Goal: Task Accomplishment & Management: Complete application form

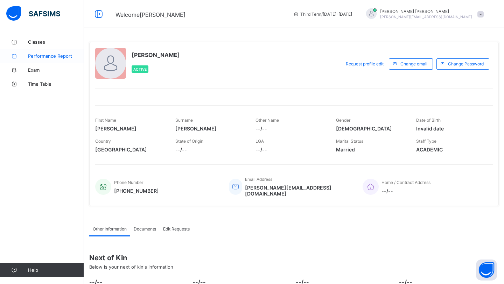
click at [29, 58] on span "Performance Report" at bounding box center [56, 56] width 56 height 6
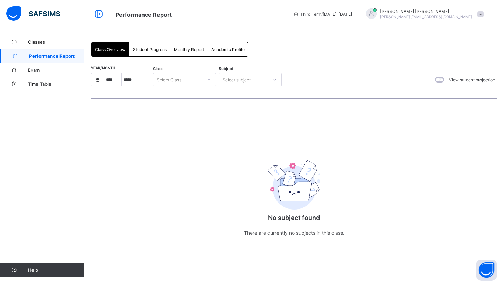
select select "****"
select select "*"
click at [24, 43] on icon at bounding box center [14, 42] width 28 height 5
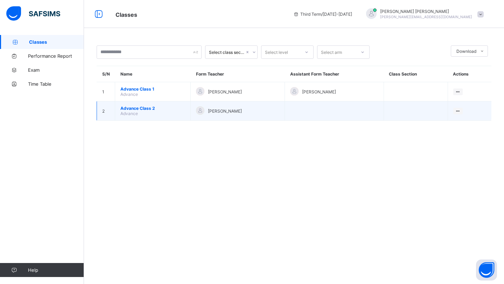
click at [197, 107] on div at bounding box center [200, 110] width 8 height 8
click at [120, 106] on span "Advance Class 2" at bounding box center [152, 108] width 65 height 5
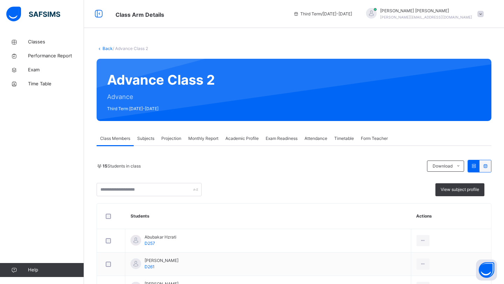
click at [173, 132] on div "Projection" at bounding box center [171, 138] width 27 height 14
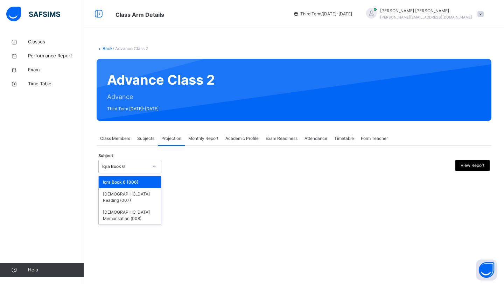
click at [132, 164] on div "Iqra Book 6" at bounding box center [125, 166] width 46 height 6
click at [124, 209] on div "[DEMOGRAPHIC_DATA] Memorisation (008)" at bounding box center [130, 215] width 62 height 18
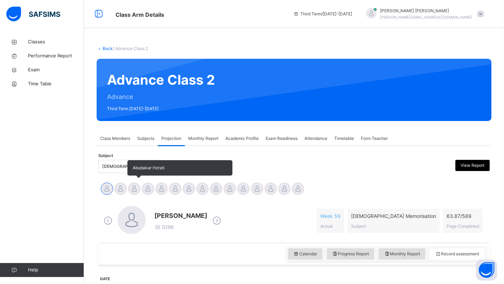
click at [131, 190] on div at bounding box center [134, 189] width 12 height 12
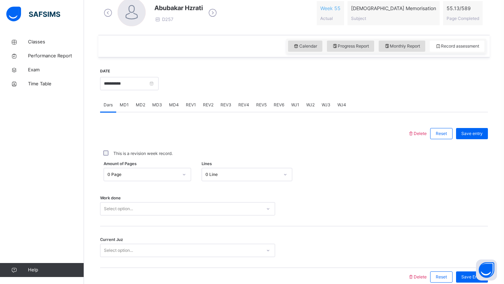
scroll to position [211, 0]
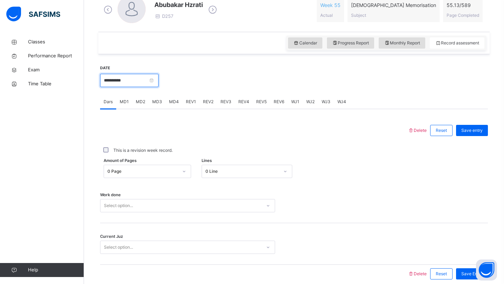
click at [123, 75] on input "**********" at bounding box center [129, 80] width 58 height 13
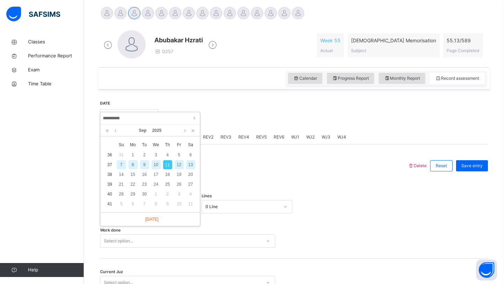
scroll to position [177, 0]
click at [114, 131] on link at bounding box center [115, 129] width 5 height 12
click at [115, 131] on link at bounding box center [115, 129] width 5 height 12
click at [184, 130] on link at bounding box center [184, 129] width 5 height 12
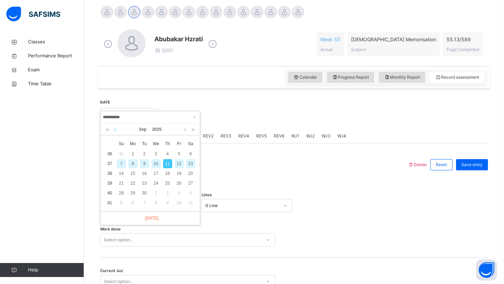
click at [116, 131] on link at bounding box center [115, 129] width 5 height 12
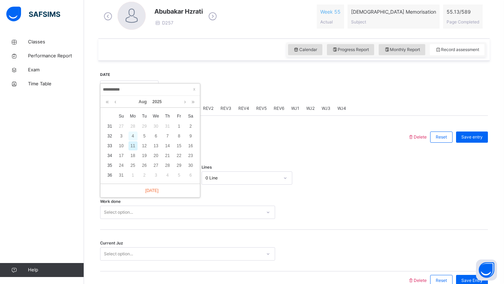
scroll to position [206, 0]
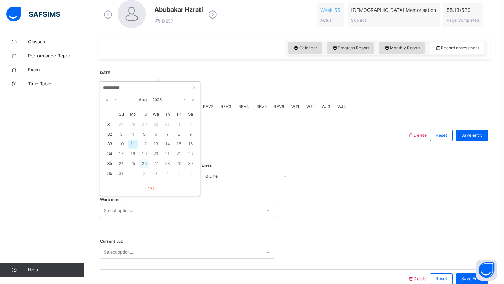
click at [145, 165] on div "26" at bounding box center [144, 163] width 9 height 9
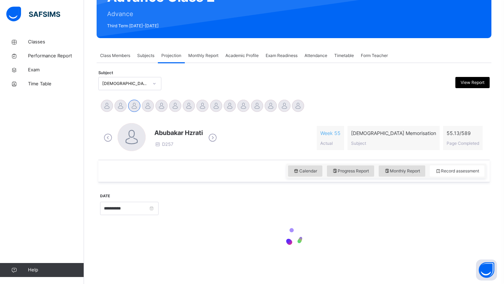
scroll to position [83, 0]
click at [145, 165] on div "Calendar Progress Report Monthly Report Record assessment" at bounding box center [293, 171] width 391 height 22
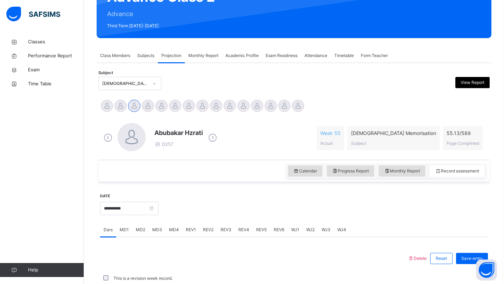
scroll to position [206, 0]
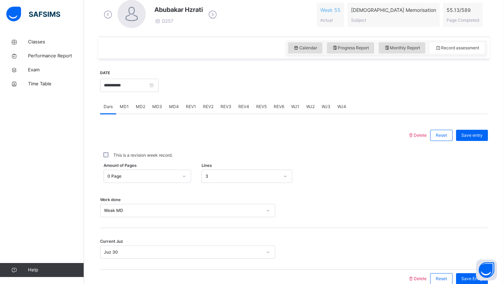
click at [139, 111] on div "MD2" at bounding box center [140, 107] width 16 height 14
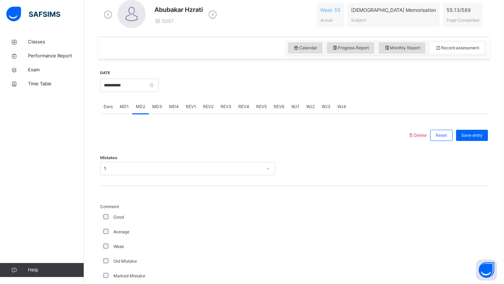
click at [114, 107] on div "Dars" at bounding box center [108, 107] width 16 height 14
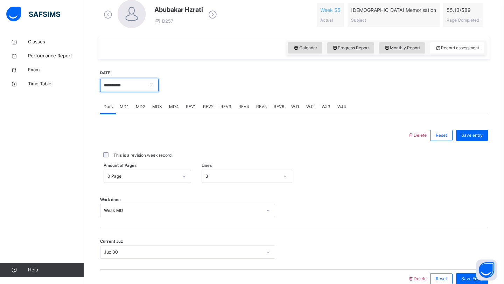
click at [128, 89] on input "**********" at bounding box center [129, 85] width 58 height 13
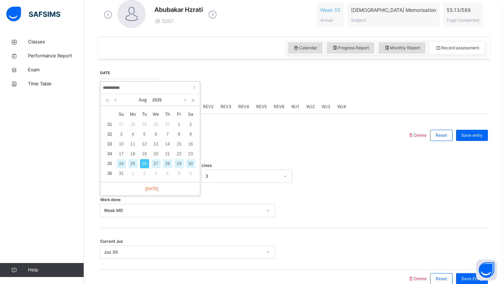
click at [168, 163] on div "28" at bounding box center [167, 163] width 9 height 9
type input "**********"
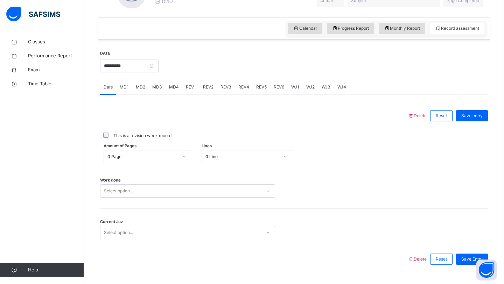
scroll to position [226, 0]
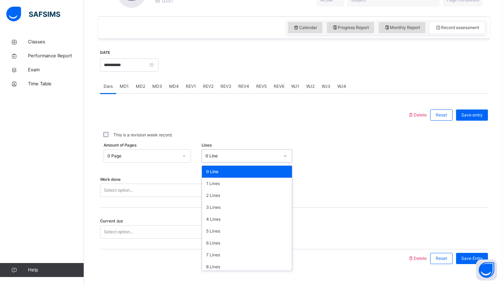
click at [206, 153] on div "0 Line" at bounding box center [242, 156] width 74 height 6
click at [212, 220] on div "4 Lines" at bounding box center [247, 219] width 90 height 12
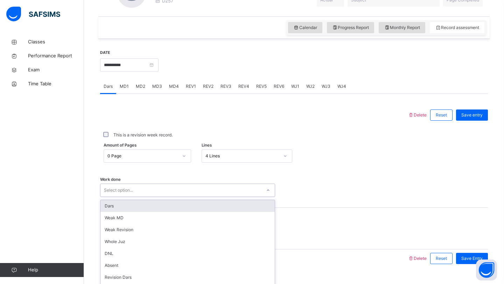
scroll to position [241, 0]
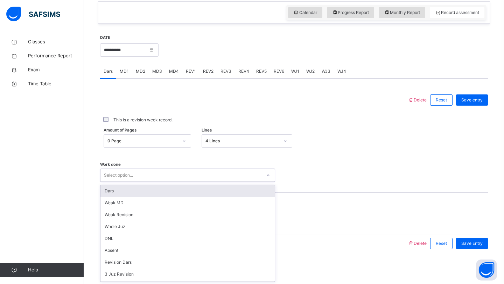
click at [170, 183] on div "Work done option Dars focused, 1 of 14. 14 results available. Use Up and Down t…" at bounding box center [293, 172] width 387 height 42
click at [162, 191] on div "Dars" at bounding box center [187, 191] width 174 height 12
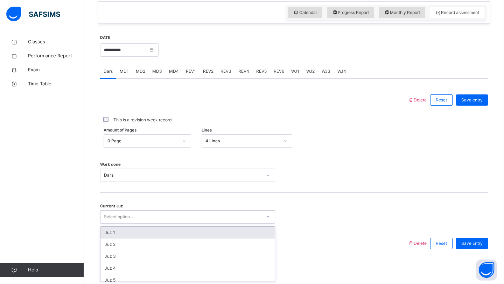
click at [157, 219] on div "Select option..." at bounding box center [180, 217] width 161 height 11
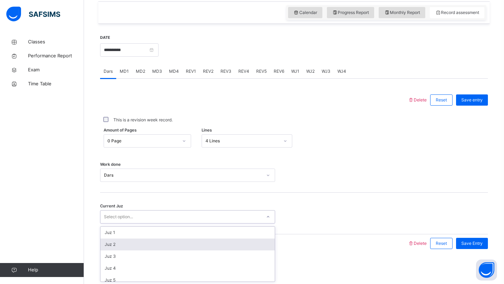
drag, startPoint x: 153, startPoint y: 249, endPoint x: 159, endPoint y: 187, distance: 62.6
click at [159, 187] on div "Delete Reset Save entry This is a revision week record. Amount of Pages 0 Page …" at bounding box center [293, 172] width 387 height 162
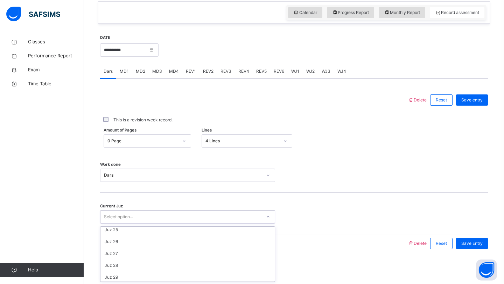
scroll to position [302, 0]
click at [122, 263] on div "Juz 29" at bounding box center [187, 264] width 174 height 12
click at [469, 242] on span "Save Entry" at bounding box center [471, 243] width 21 height 6
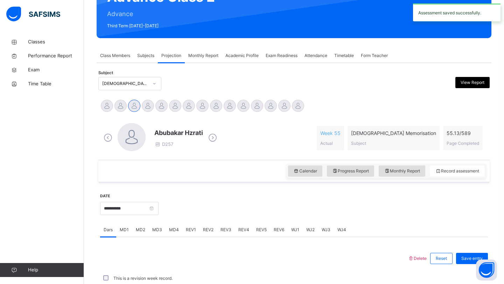
scroll to position [241, 0]
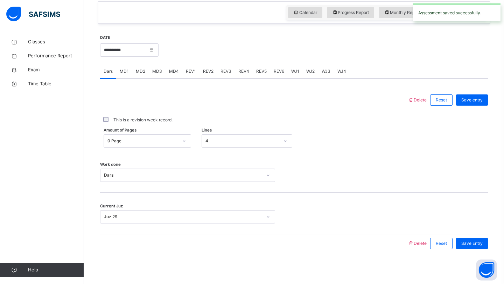
click at [124, 69] on span "MD1" at bounding box center [124, 71] width 9 height 6
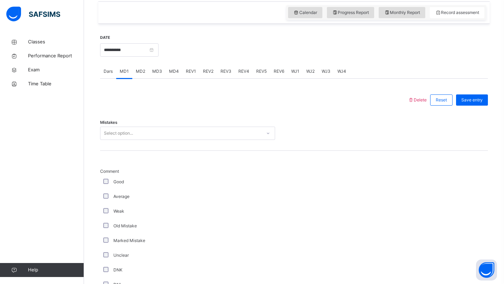
click at [120, 130] on div "Select option..." at bounding box center [118, 133] width 29 height 13
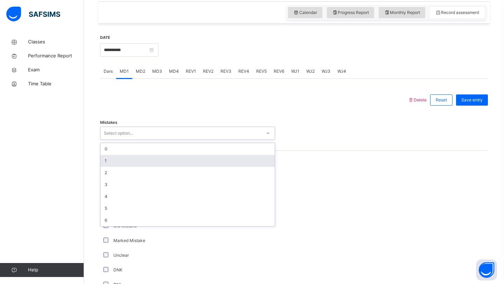
click at [104, 161] on div "1" at bounding box center [187, 161] width 174 height 12
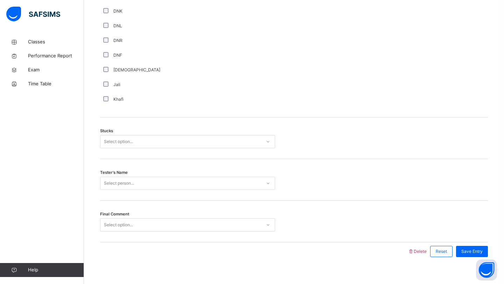
scroll to position [508, 0]
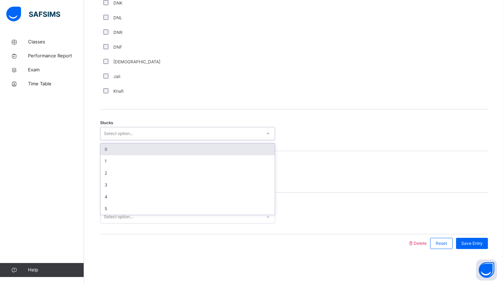
click at [116, 133] on div "Select option..." at bounding box center [118, 133] width 29 height 13
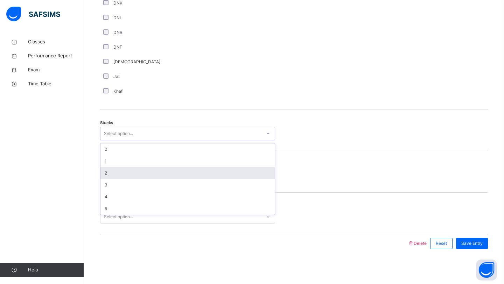
click at [106, 172] on div "2" at bounding box center [187, 173] width 174 height 12
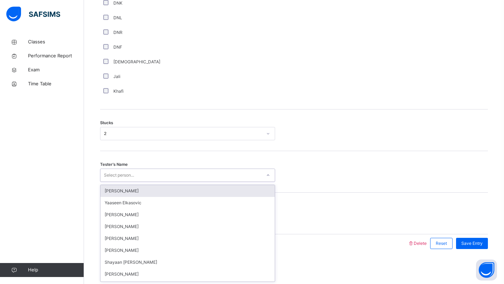
click at [106, 172] on div "Select person..." at bounding box center [119, 175] width 30 height 13
type input "***"
click at [160, 186] on div "[PERSON_NAME]" at bounding box center [187, 191] width 174 height 12
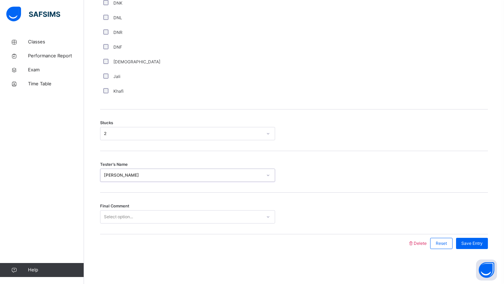
click at [143, 216] on div "Select option..." at bounding box center [180, 217] width 161 height 11
click at [149, 219] on div "Select option..." at bounding box center [180, 217] width 161 height 11
click at [156, 207] on div "Final Comment 0 results available. Select is focused ,type to refine list, pres…" at bounding box center [293, 214] width 387 height 42
click at [155, 207] on div "Final Comment Select option..." at bounding box center [293, 214] width 387 height 42
click at [155, 209] on div "Final Comment Select option..." at bounding box center [293, 214] width 387 height 42
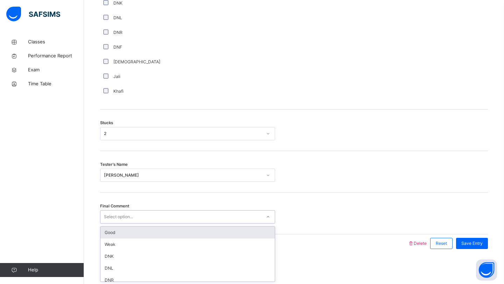
click at [154, 212] on div "Select option..." at bounding box center [180, 217] width 161 height 11
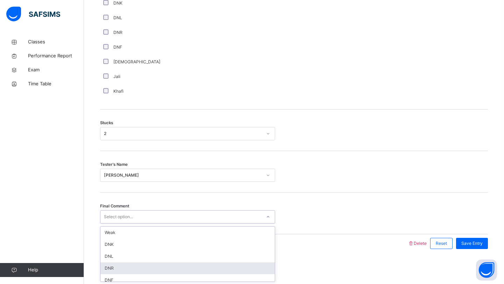
scroll to position [0, 0]
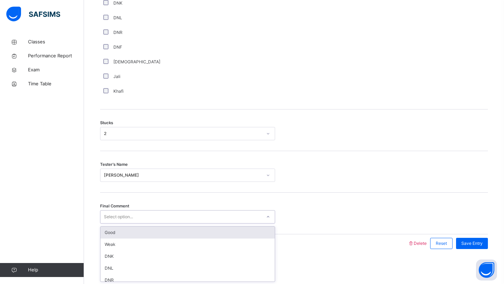
click at [190, 232] on div "Good" at bounding box center [187, 233] width 174 height 12
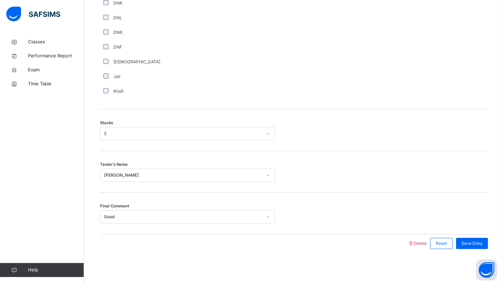
click at [474, 237] on div "Save Entry" at bounding box center [469, 243] width 35 height 18
click at [472, 243] on span "Save Entry" at bounding box center [471, 243] width 21 height 6
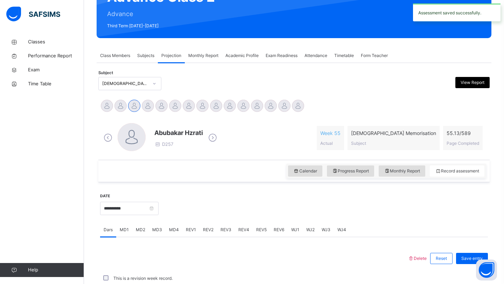
scroll to position [241, 0]
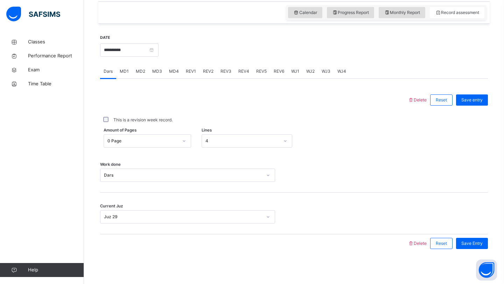
click at [175, 71] on span "MD4" at bounding box center [174, 71] width 10 height 6
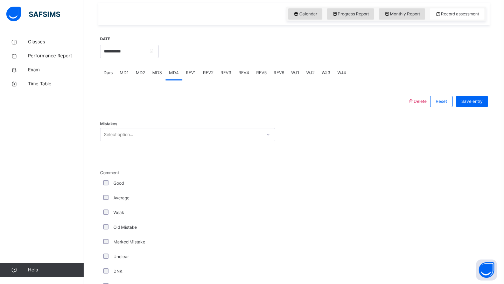
scroll to position [242, 0]
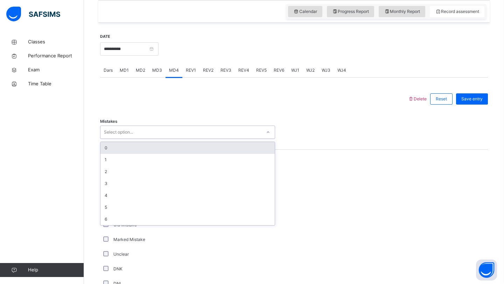
click at [114, 131] on div "Select option..." at bounding box center [118, 132] width 29 height 13
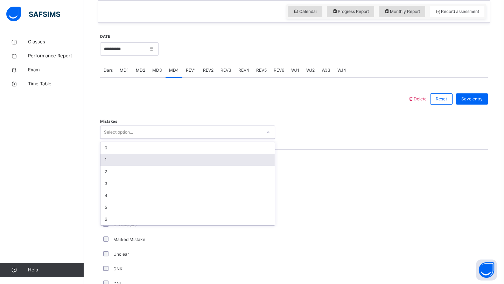
click at [104, 158] on div "1" at bounding box center [187, 160] width 174 height 12
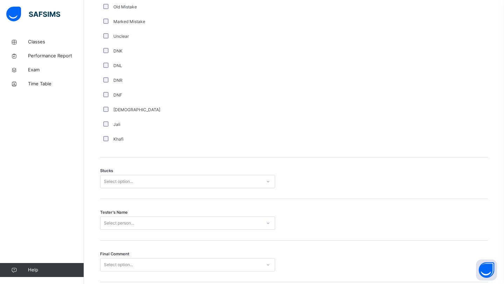
scroll to position [466, 0]
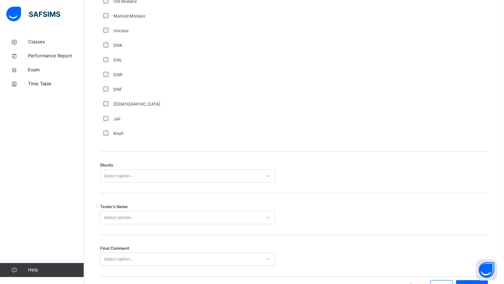
click at [125, 167] on div "Stucks Select option..." at bounding box center [293, 173] width 387 height 42
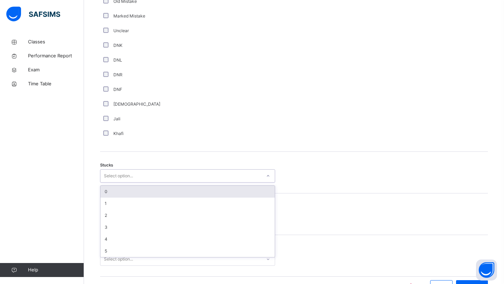
click at [125, 178] on div "Select option..." at bounding box center [118, 175] width 29 height 13
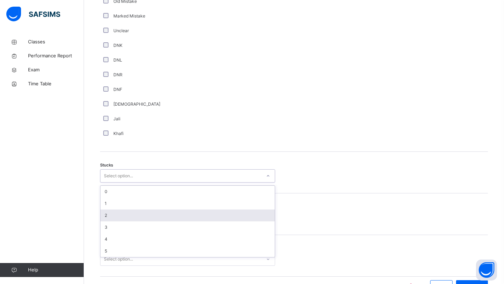
click at [119, 212] on div "2" at bounding box center [187, 215] width 174 height 12
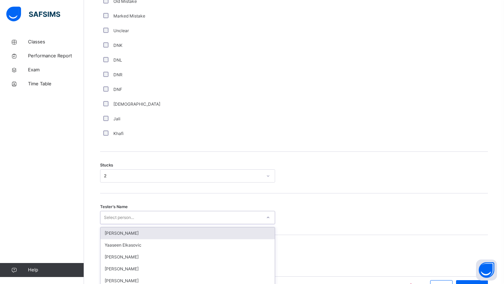
scroll to position [508, 0]
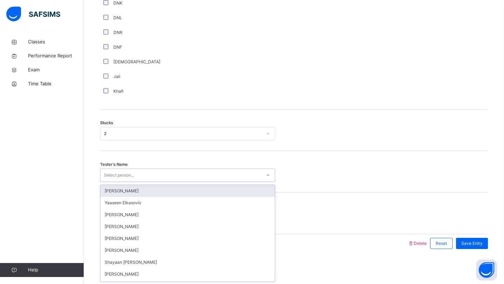
click at [117, 182] on div "option Jaabir Liu focused, 1 of 90. 90 results available. Use Up and Down to ch…" at bounding box center [187, 175] width 175 height 13
type input "***"
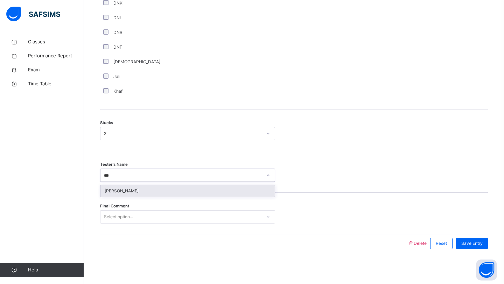
click at [130, 195] on div "[PERSON_NAME]" at bounding box center [187, 191] width 174 height 12
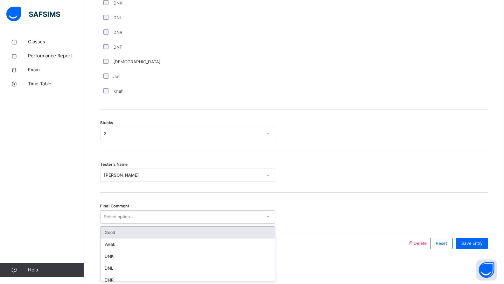
click at [151, 213] on div "Select option..." at bounding box center [180, 217] width 161 height 11
click at [153, 235] on div "Good" at bounding box center [187, 233] width 174 height 12
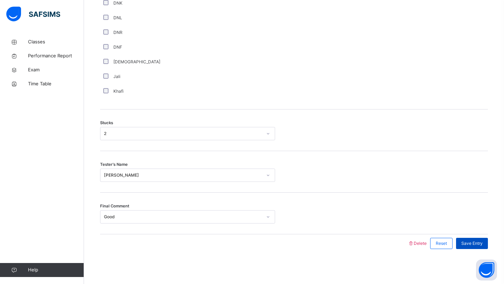
click at [466, 245] on span "Save Entry" at bounding box center [471, 243] width 21 height 6
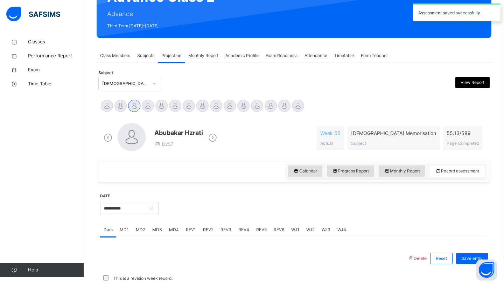
scroll to position [241, 0]
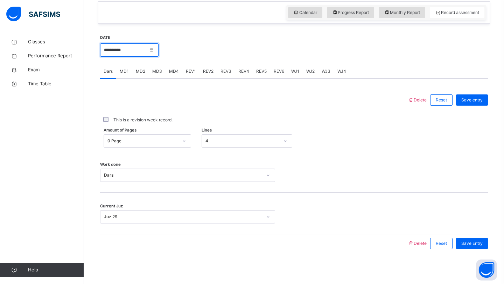
click at [107, 53] on input "**********" at bounding box center [129, 49] width 58 height 13
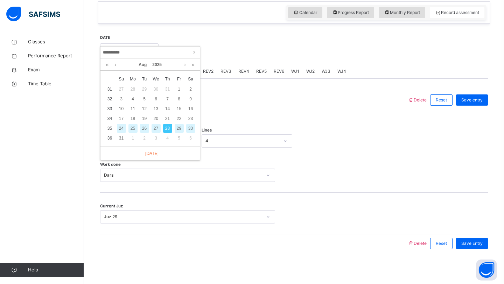
click at [190, 129] on div "30" at bounding box center [190, 128] width 9 height 9
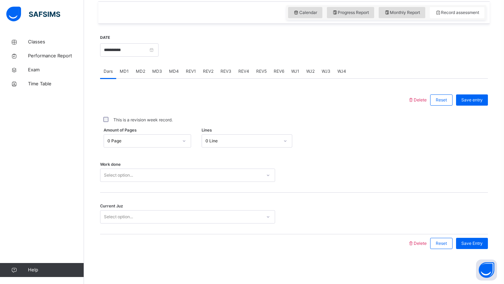
click at [124, 173] on div "Select option..." at bounding box center [118, 175] width 29 height 13
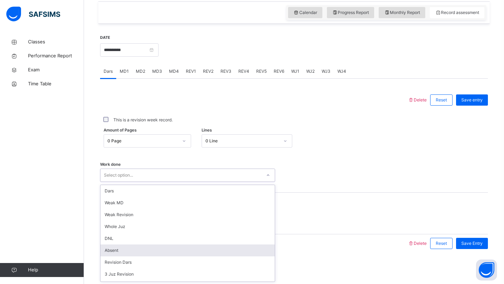
click at [115, 249] on div "Absent" at bounding box center [187, 250] width 174 height 12
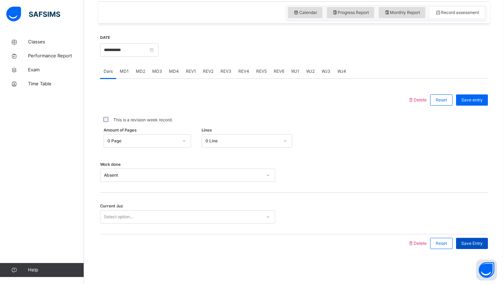
click at [473, 243] on span "Save Entry" at bounding box center [471, 243] width 21 height 6
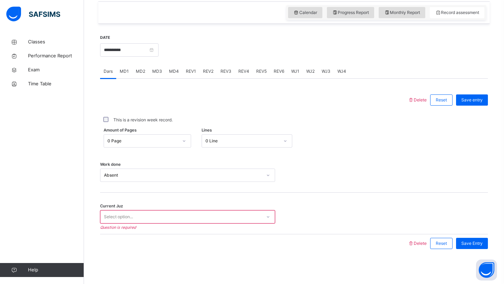
click at [254, 217] on div "Select option..." at bounding box center [180, 217] width 161 height 11
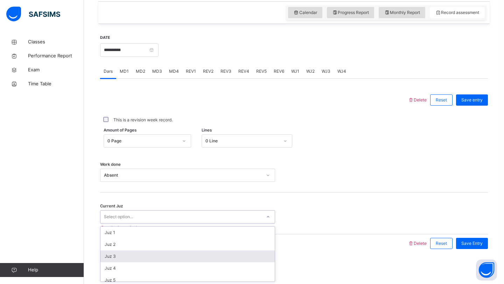
scroll to position [302, 0]
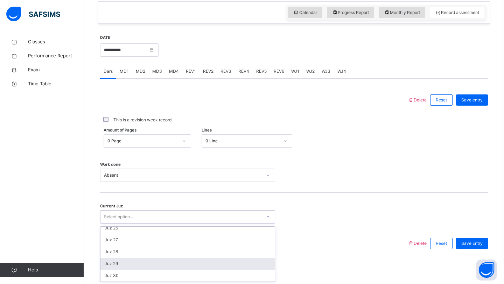
click at [182, 261] on div "Juz 29" at bounding box center [187, 264] width 174 height 12
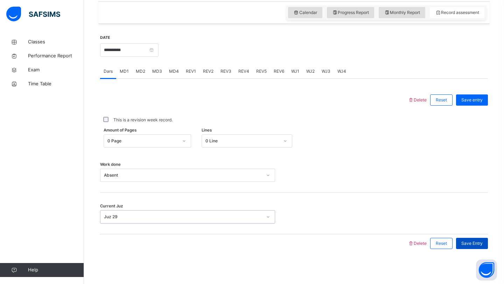
click at [475, 240] on span "Save Entry" at bounding box center [471, 243] width 21 height 6
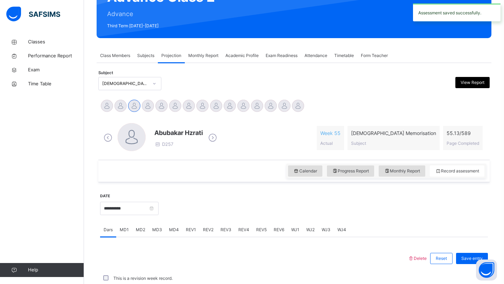
scroll to position [241, 0]
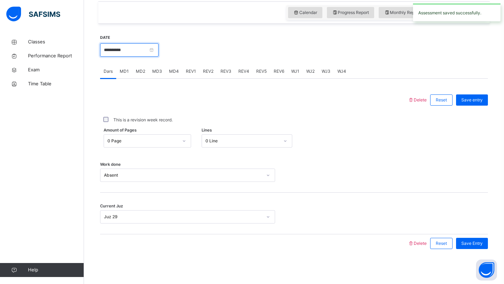
click at [148, 46] on input "**********" at bounding box center [129, 49] width 58 height 13
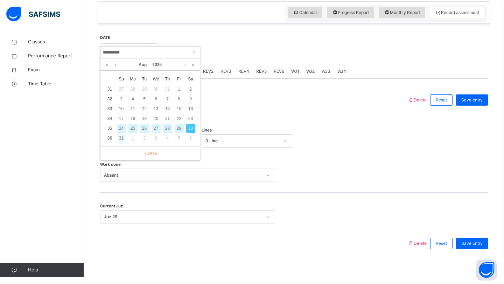
click at [123, 136] on div "31" at bounding box center [121, 138] width 9 height 9
type input "**********"
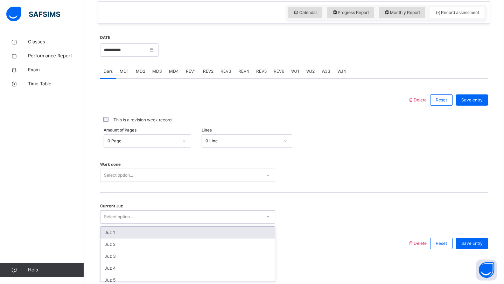
click at [112, 214] on div "Select option..." at bounding box center [118, 216] width 29 height 13
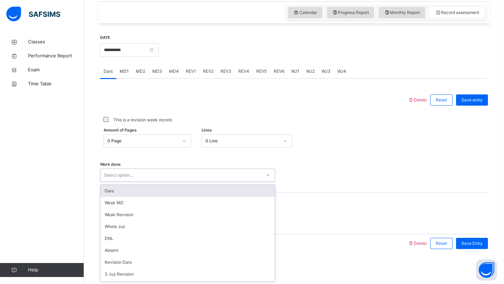
click at [115, 169] on div "Select option..." at bounding box center [187, 175] width 175 height 13
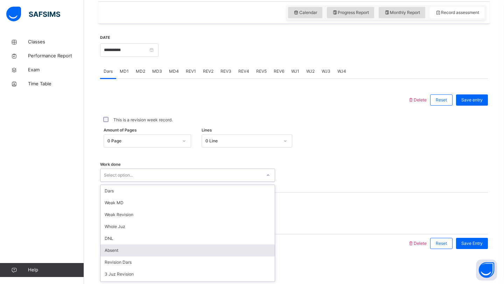
click at [113, 252] on div "Absent" at bounding box center [187, 250] width 174 height 12
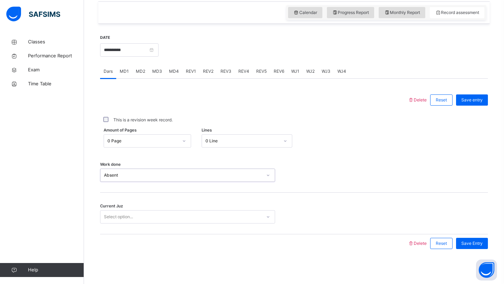
click at [121, 215] on div "Select option..." at bounding box center [118, 216] width 29 height 13
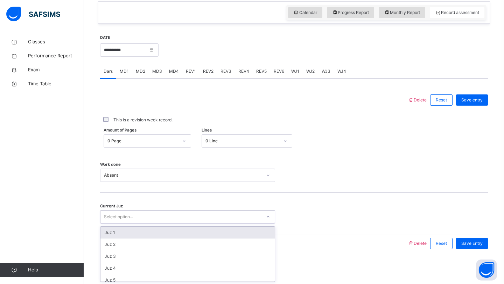
type input "*"
click at [121, 215] on div "* 2" at bounding box center [180, 217] width 161 height 11
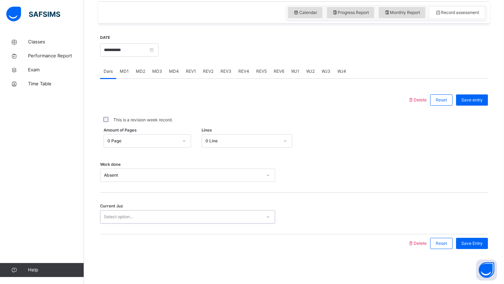
type input "*"
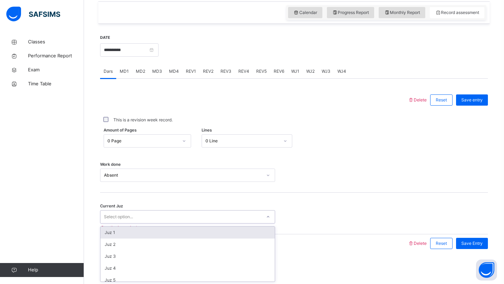
type input "*"
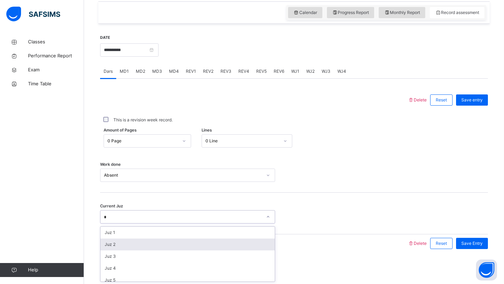
scroll to position [266, 0]
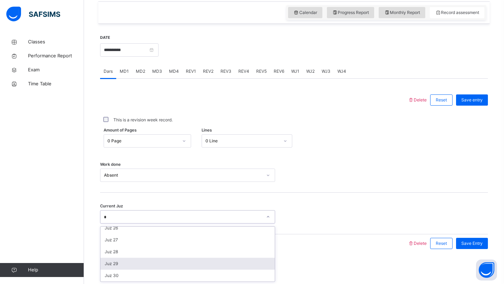
click at [117, 266] on div "Juz 29" at bounding box center [187, 264] width 174 height 12
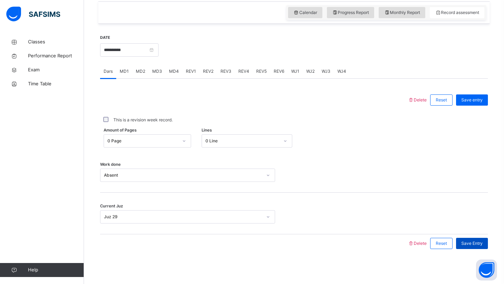
click at [467, 246] on span "Save Entry" at bounding box center [471, 243] width 21 height 6
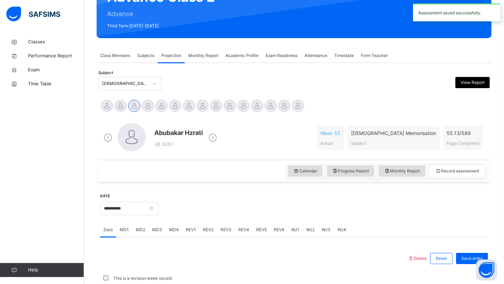
scroll to position [241, 0]
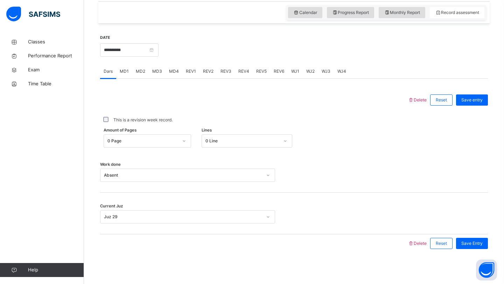
click at [132, 43] on div "**********" at bounding box center [129, 49] width 58 height 30
click at [123, 51] on input "**********" at bounding box center [129, 49] width 58 height 13
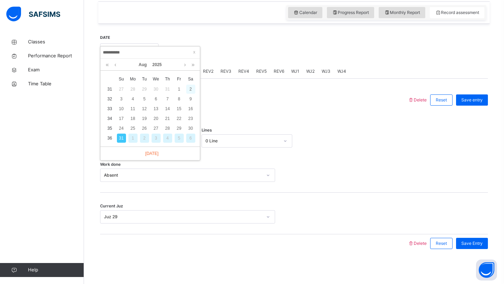
click at [190, 90] on div "2" at bounding box center [190, 89] width 9 height 9
type input "**********"
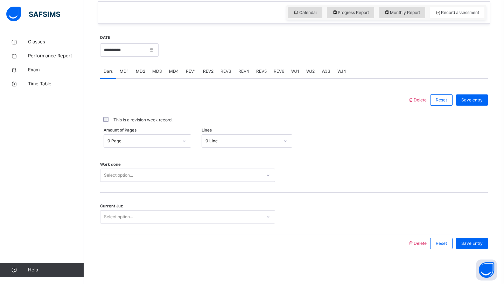
click at [126, 177] on div "Select option..." at bounding box center [118, 175] width 29 height 13
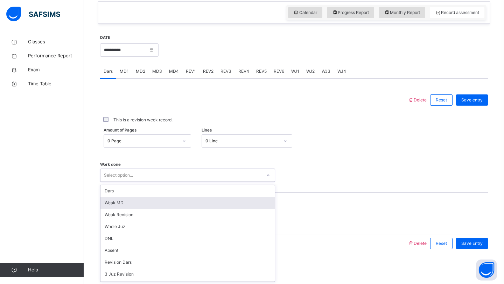
click at [116, 204] on div "Weak MD" at bounding box center [187, 203] width 174 height 12
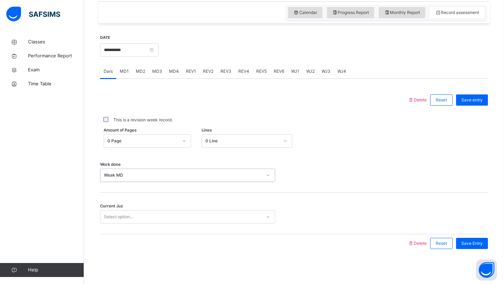
click at [116, 204] on span "Current Juz" at bounding box center [111, 206] width 23 height 6
click at [116, 215] on div "Select option..." at bounding box center [118, 216] width 29 height 13
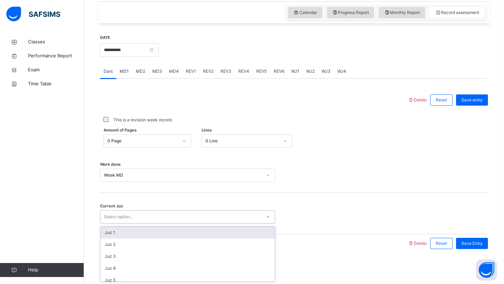
scroll to position [302, 0]
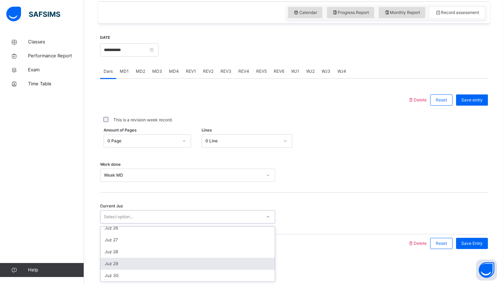
click at [113, 265] on div "Juz 29" at bounding box center [187, 264] width 174 height 12
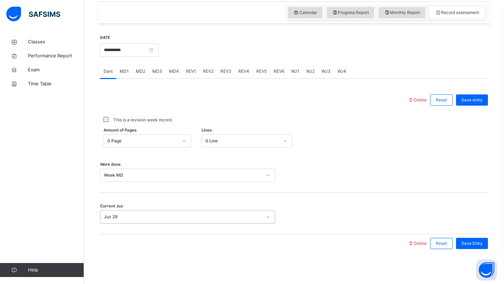
click at [467, 249] on div "Save Entry" at bounding box center [469, 243] width 35 height 18
click at [468, 244] on span "Save Entry" at bounding box center [471, 243] width 21 height 6
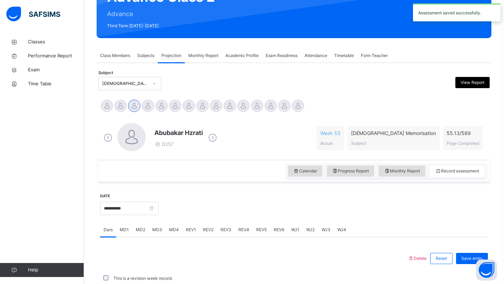
scroll to position [241, 0]
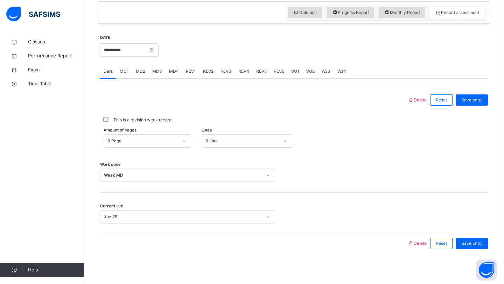
click at [157, 73] on span "MD3" at bounding box center [157, 71] width 10 height 6
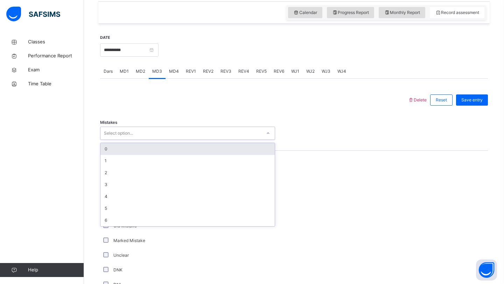
click at [123, 134] on div "Select option..." at bounding box center [118, 133] width 29 height 13
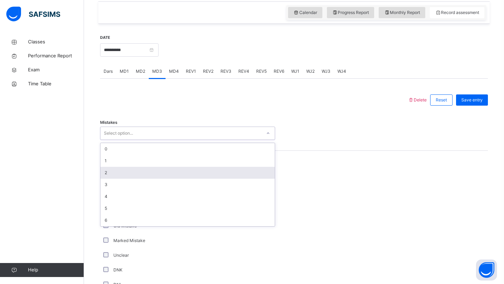
click at [111, 171] on div "2" at bounding box center [187, 173] width 174 height 12
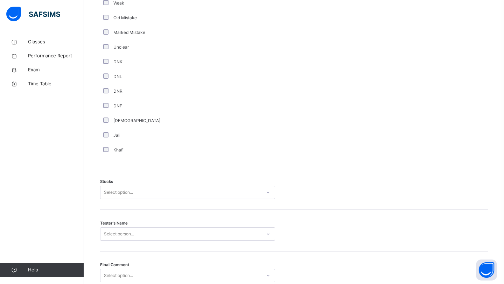
scroll to position [450, 0]
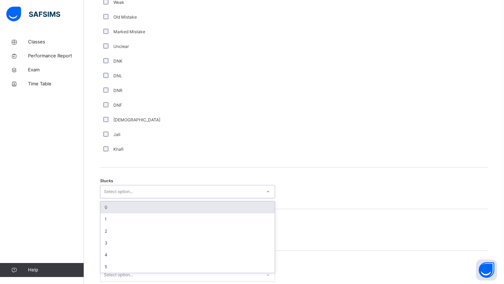
click at [108, 191] on div "Select option..." at bounding box center [118, 191] width 29 height 13
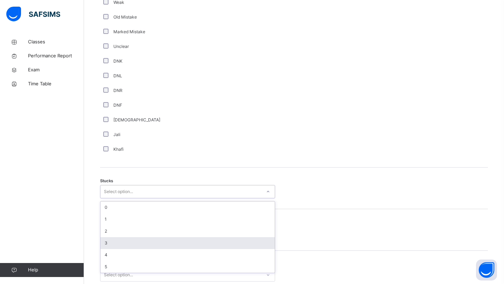
click at [107, 243] on div "3" at bounding box center [187, 243] width 174 height 12
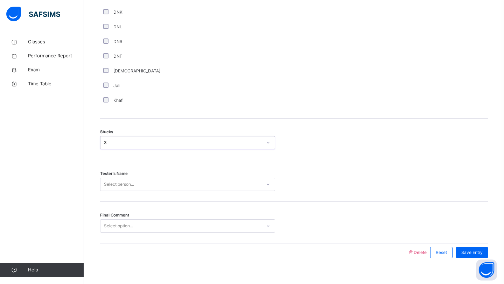
scroll to position [508, 0]
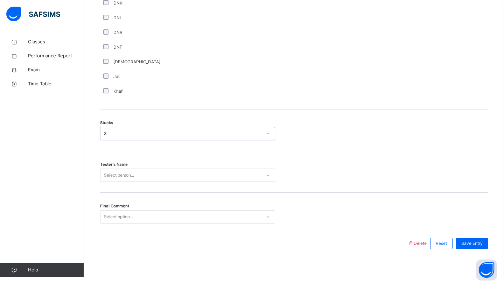
click at [123, 182] on div "Select person..." at bounding box center [187, 175] width 175 height 13
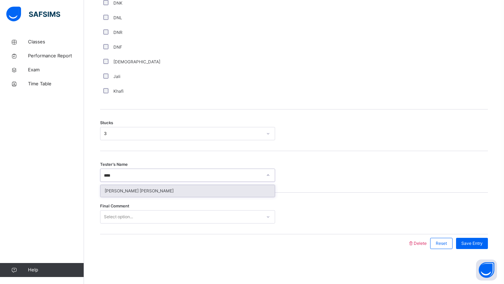
type input "*****"
click at [135, 188] on div "[PERSON_NAME]" at bounding box center [187, 191] width 174 height 12
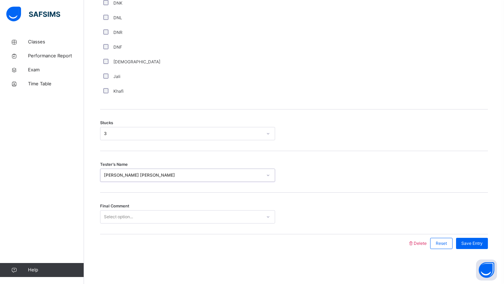
click at [131, 213] on div "Select option..." at bounding box center [118, 216] width 29 height 13
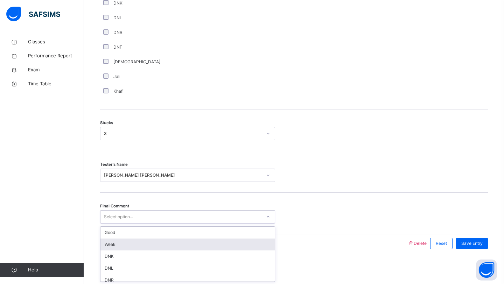
click at [116, 240] on div "Weak" at bounding box center [187, 245] width 174 height 12
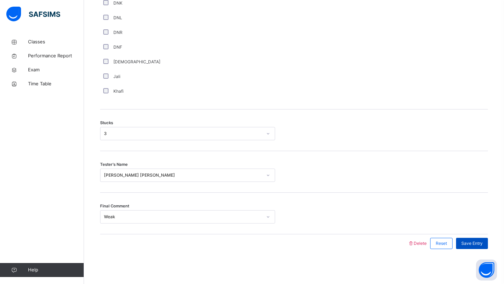
click at [465, 240] on span "Save Entry" at bounding box center [471, 243] width 21 height 6
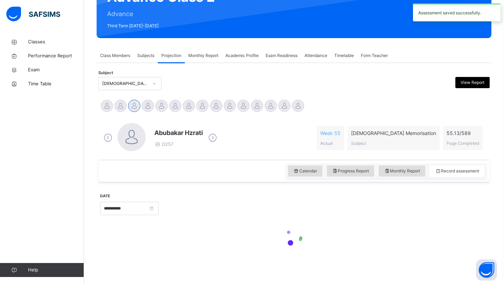
scroll to position [241, 0]
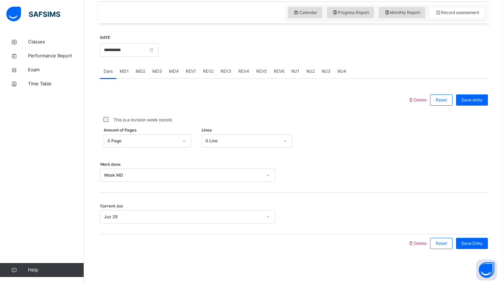
click at [170, 76] on div "MD4" at bounding box center [173, 71] width 17 height 14
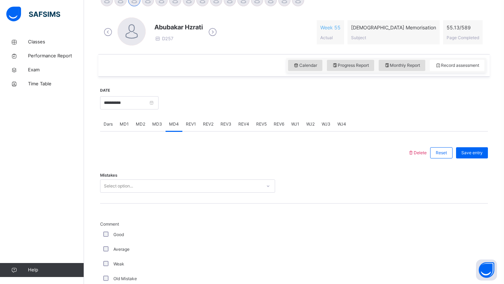
scroll to position [282, 0]
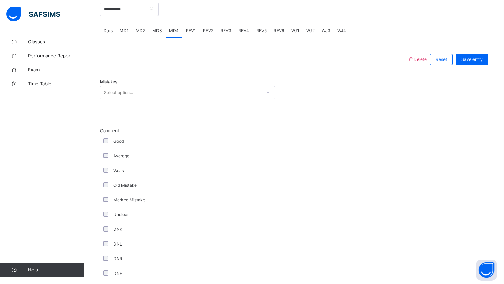
click at [143, 91] on div "Select option..." at bounding box center [180, 92] width 161 height 11
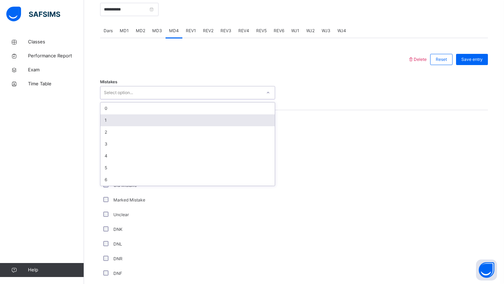
click at [120, 118] on div "1" at bounding box center [187, 120] width 174 height 12
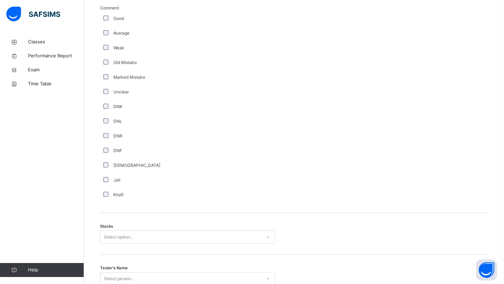
scroll to position [415, 0]
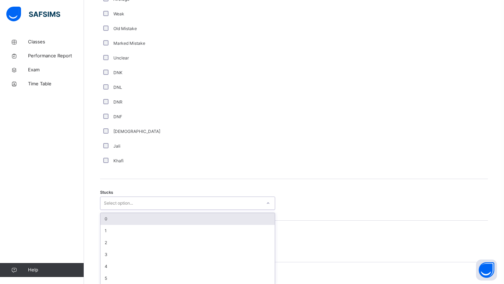
click at [110, 210] on div "option 0 focused, 1 of 6. 6 results available. Use Up and Down to choose option…" at bounding box center [187, 203] width 175 height 13
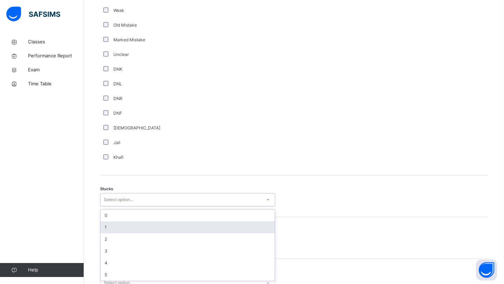
click at [110, 222] on div "1" at bounding box center [187, 227] width 174 height 12
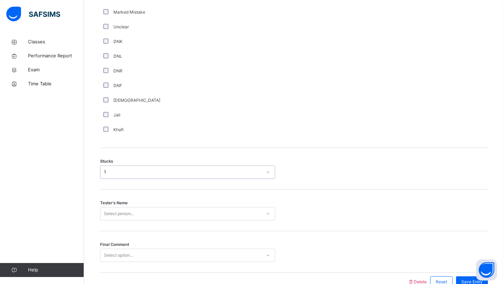
scroll to position [508, 0]
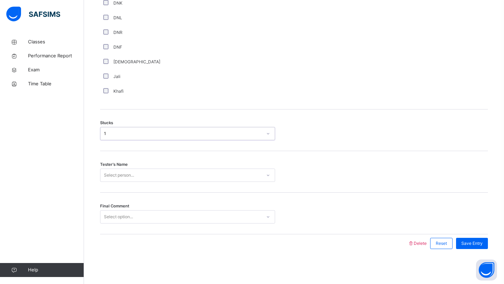
click at [112, 182] on div "Select person..." at bounding box center [187, 175] width 175 height 13
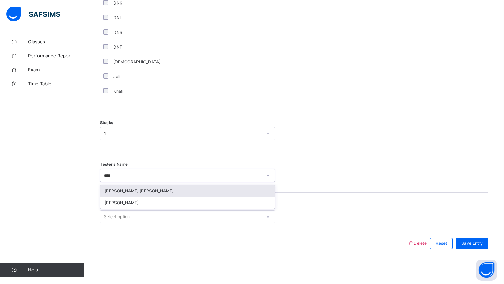
type input "*****"
click at [133, 189] on div "[PERSON_NAME]" at bounding box center [187, 191] width 174 height 12
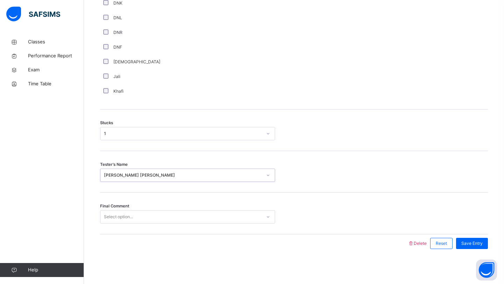
click at [128, 213] on div "Select option..." at bounding box center [118, 216] width 29 height 13
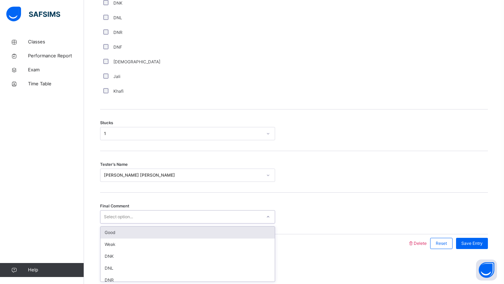
click at [126, 229] on div "Good" at bounding box center [187, 233] width 174 height 12
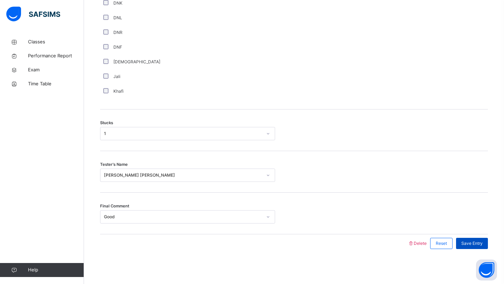
click at [474, 243] on span "Save Entry" at bounding box center [471, 243] width 21 height 6
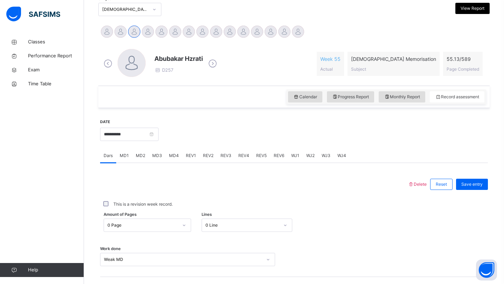
scroll to position [158, 0]
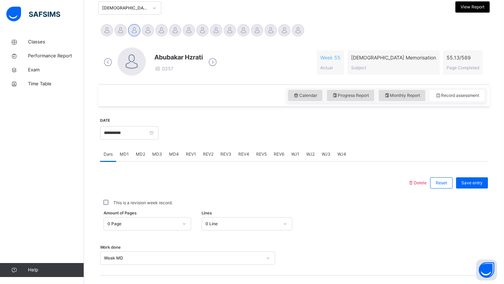
click at [186, 154] on span "REV1" at bounding box center [191, 154] width 10 height 6
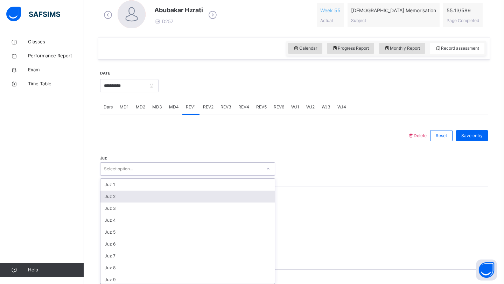
click at [146, 176] on div "option Juz 2 focused, 2 of 30. 30 results available. Use Up and Down to choose …" at bounding box center [187, 168] width 175 height 13
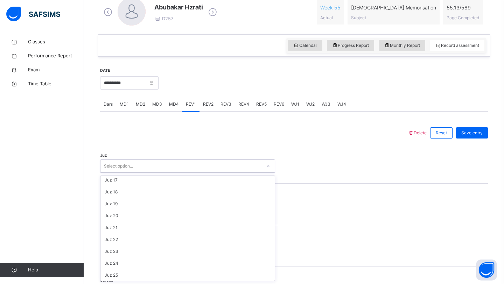
scroll to position [252, 0]
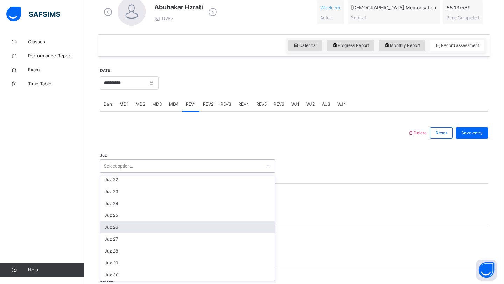
click at [128, 225] on div "Juz 26" at bounding box center [187, 227] width 174 height 12
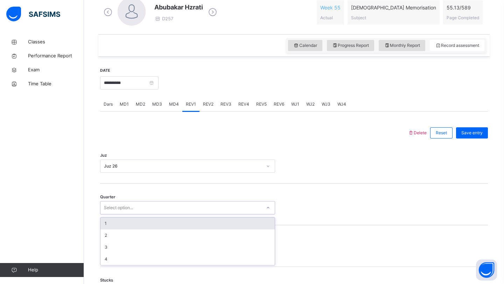
click at [127, 203] on div "Select option..." at bounding box center [118, 207] width 29 height 13
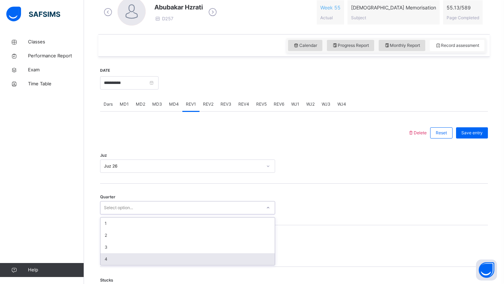
click at [111, 259] on div "4" at bounding box center [187, 259] width 174 height 12
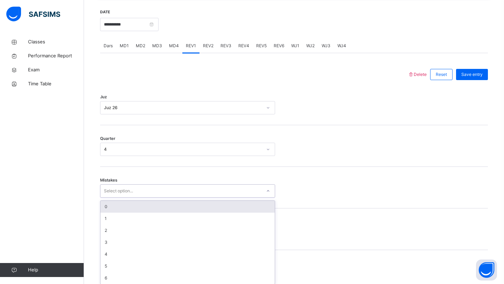
scroll to position [270, 0]
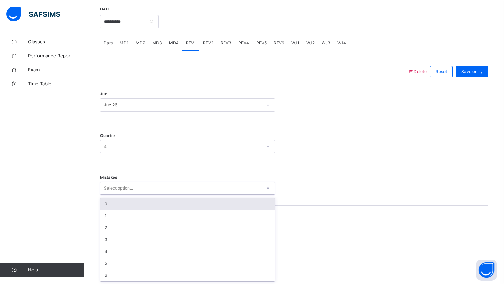
click at [143, 186] on div "Select option..." at bounding box center [180, 188] width 161 height 11
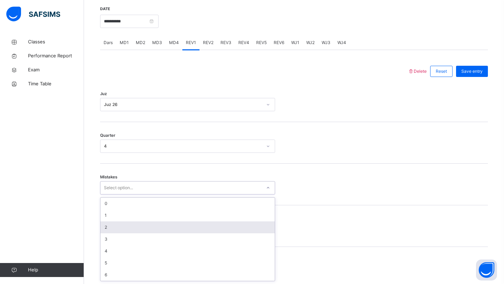
click at [114, 226] on div "2" at bounding box center [187, 227] width 174 height 12
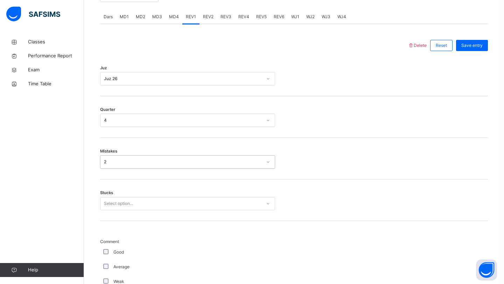
click at [114, 210] on div "Select option..." at bounding box center [187, 203] width 175 height 13
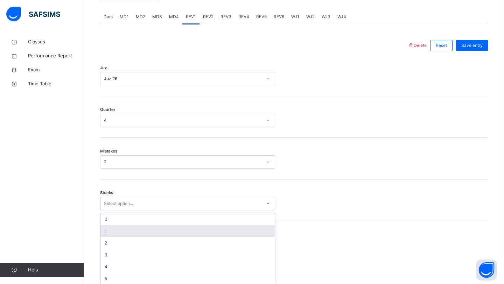
scroll to position [300, 0]
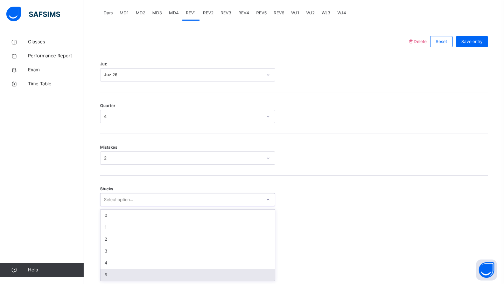
click at [105, 275] on div "5" at bounding box center [187, 275] width 174 height 12
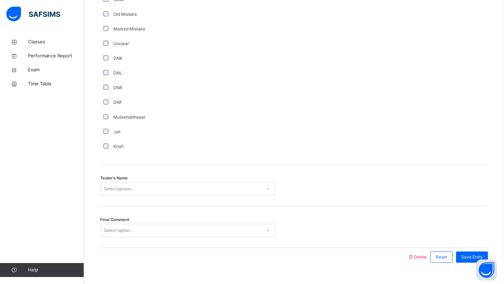
scroll to position [591, 0]
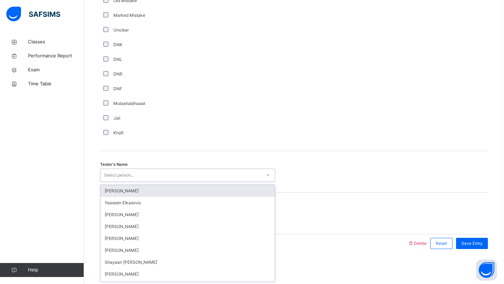
click at [110, 179] on div "Select person..." at bounding box center [119, 175] width 30 height 13
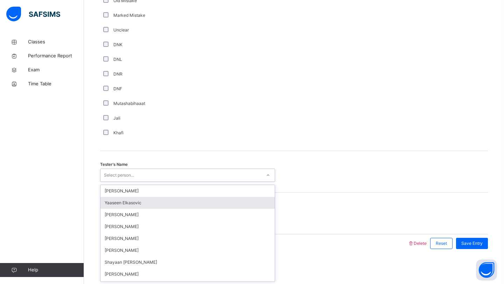
type input "*"
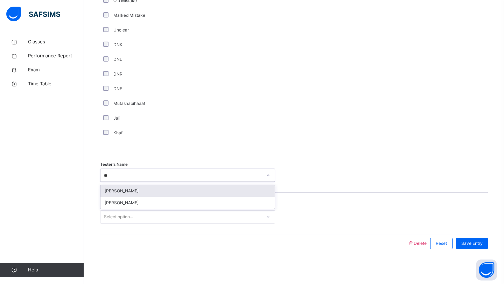
type input "***"
click at [114, 191] on div "[PERSON_NAME]" at bounding box center [187, 191] width 174 height 12
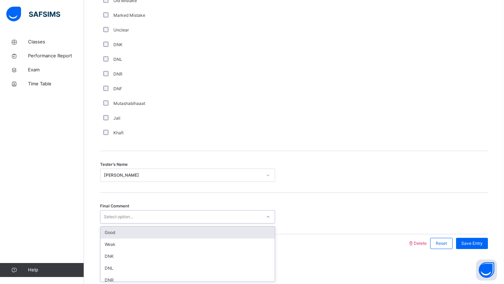
click at [113, 212] on div "Select option..." at bounding box center [118, 216] width 29 height 13
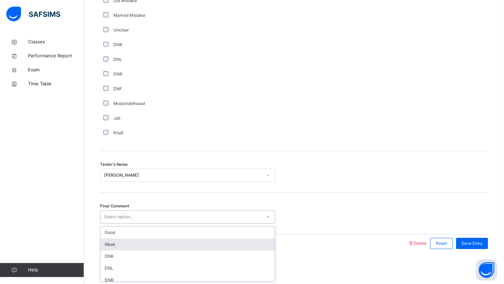
click at [110, 244] on div "Weak" at bounding box center [187, 245] width 174 height 12
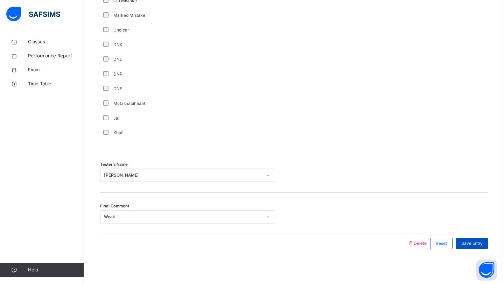
click at [468, 241] on span "Save Entry" at bounding box center [471, 243] width 21 height 6
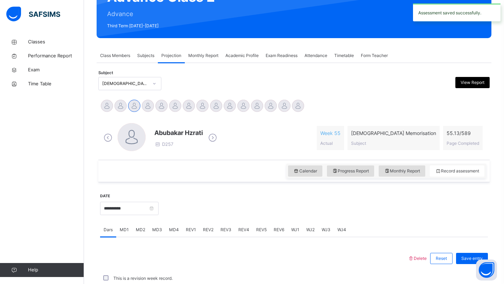
scroll to position [241, 0]
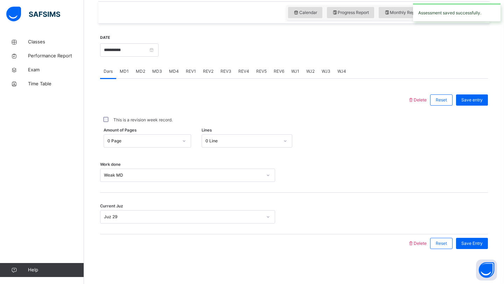
click at [207, 72] on span "REV2" at bounding box center [208, 71] width 10 height 6
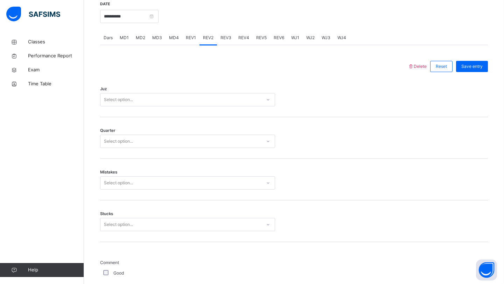
scroll to position [263, 0]
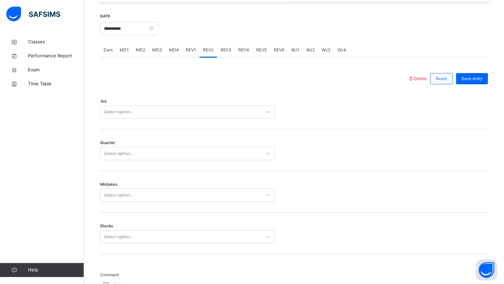
click at [133, 116] on div "Select option..." at bounding box center [118, 111] width 29 height 13
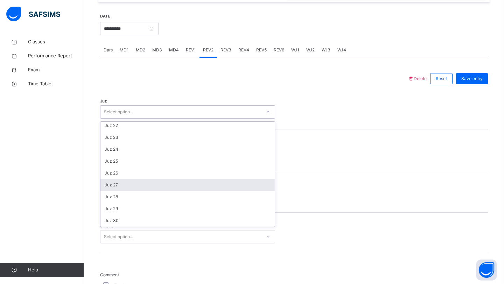
click at [115, 184] on div "Juz 27" at bounding box center [187, 185] width 174 height 12
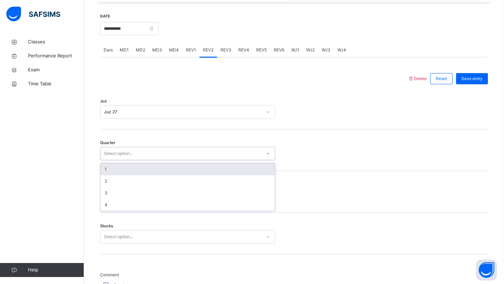
click at [120, 147] on div "Select option..." at bounding box center [187, 153] width 175 height 13
click at [119, 166] on div "1" at bounding box center [187, 169] width 174 height 12
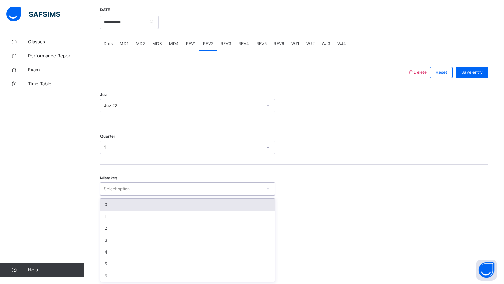
click at [119, 188] on div "Select option..." at bounding box center [187, 188] width 175 height 13
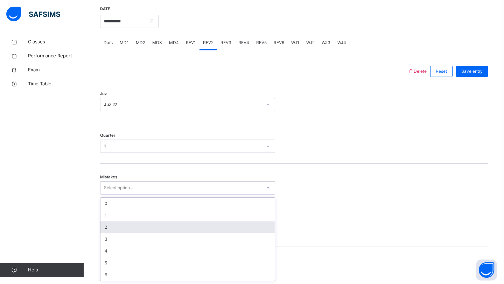
click at [108, 227] on div "2" at bounding box center [187, 227] width 174 height 12
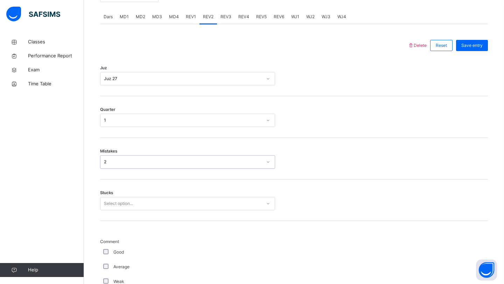
click at [108, 210] on div "Select option..." at bounding box center [187, 203] width 175 height 13
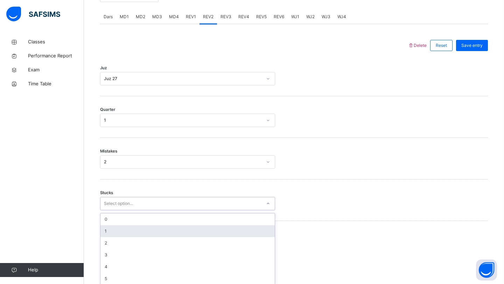
scroll to position [300, 0]
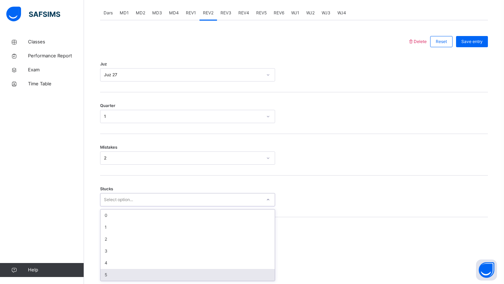
click at [109, 273] on div "5" at bounding box center [187, 275] width 174 height 12
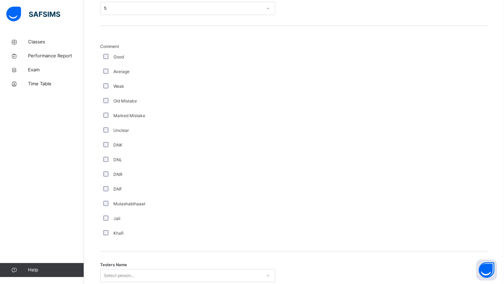
scroll to position [591, 0]
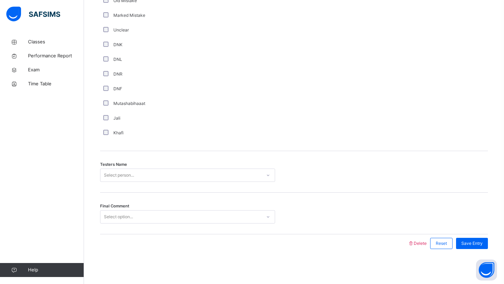
click at [116, 173] on div "Select person..." at bounding box center [119, 175] width 30 height 13
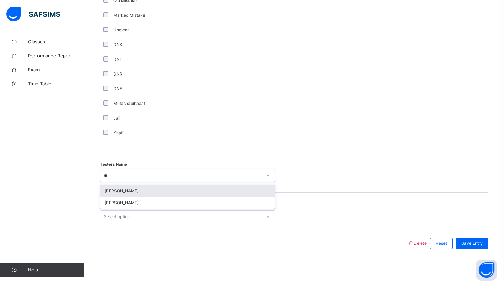
type input "***"
click at [121, 189] on div "[PERSON_NAME]" at bounding box center [187, 191] width 174 height 12
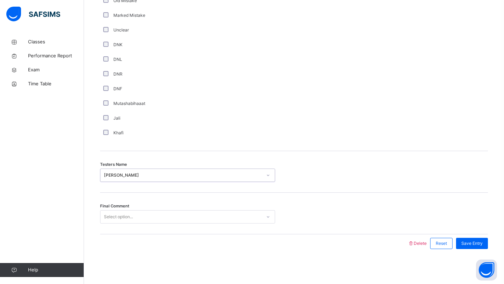
click at [120, 216] on div "Select option..." at bounding box center [118, 216] width 29 height 13
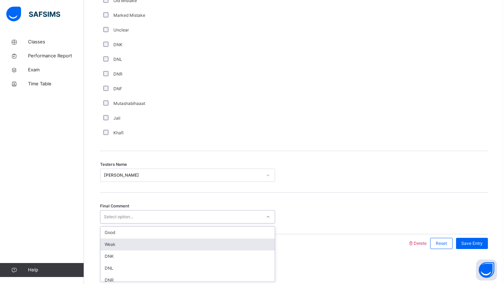
click at [114, 243] on div "Weak" at bounding box center [187, 245] width 174 height 12
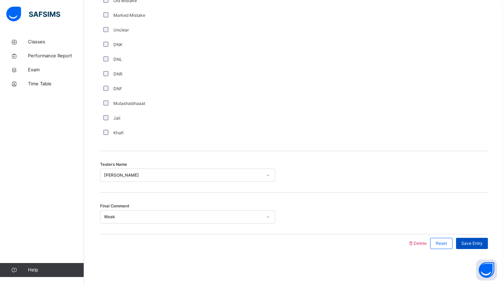
click at [460, 243] on div "Save Entry" at bounding box center [472, 243] width 32 height 11
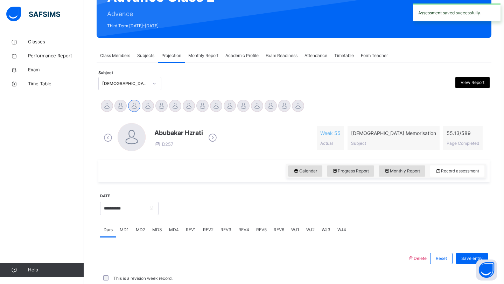
scroll to position [241, 0]
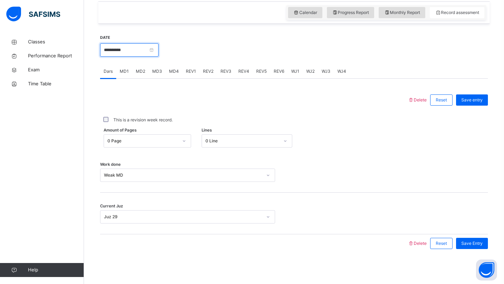
click at [131, 48] on input "**********" at bounding box center [129, 49] width 58 height 13
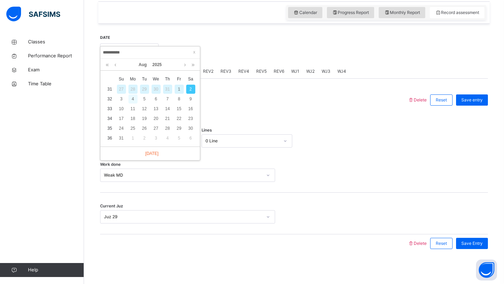
click at [133, 101] on div "4" at bounding box center [132, 98] width 9 height 9
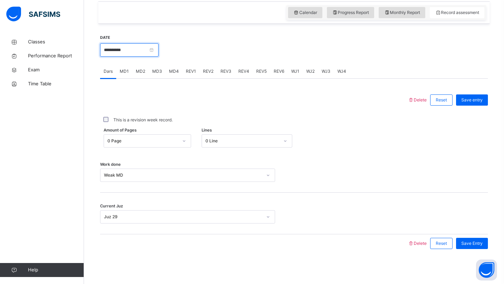
click at [127, 51] on input "**********" at bounding box center [129, 49] width 58 height 13
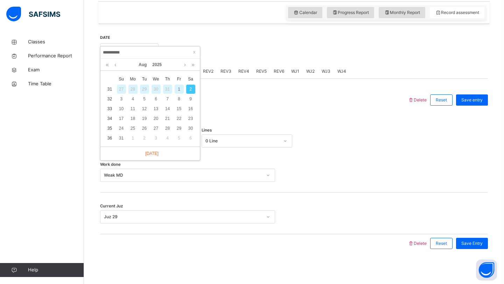
click at [127, 51] on input "**********" at bounding box center [149, 53] width 95 height 8
click at [131, 100] on div "4" at bounding box center [132, 98] width 9 height 9
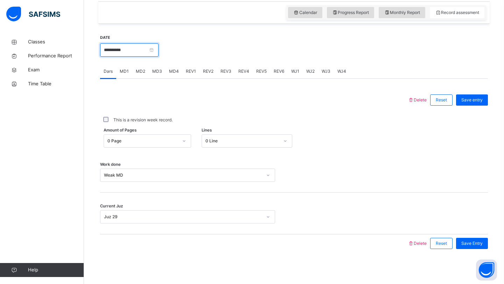
click at [117, 56] on input "**********" at bounding box center [129, 49] width 58 height 13
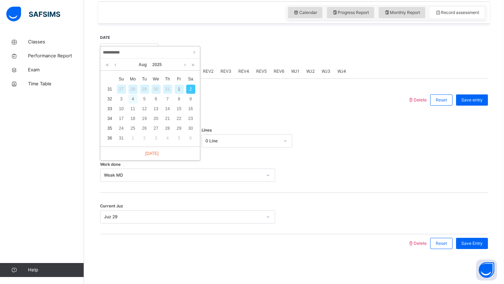
click at [133, 98] on div "4" at bounding box center [132, 98] width 9 height 9
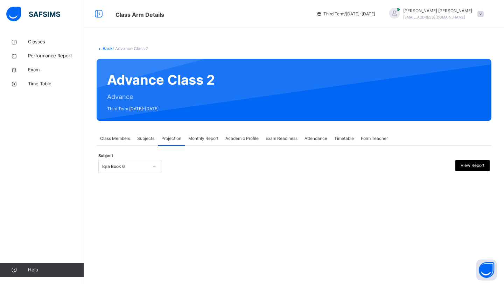
click at [160, 168] on div at bounding box center [154, 166] width 12 height 11
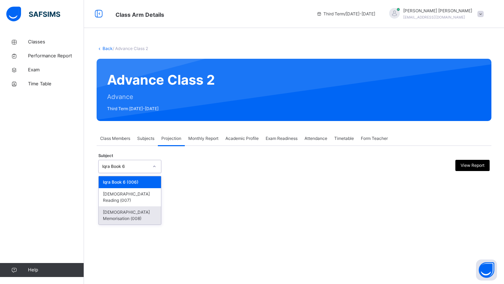
click at [117, 206] on div "[DEMOGRAPHIC_DATA] Memorisation (008)" at bounding box center [130, 215] width 62 height 18
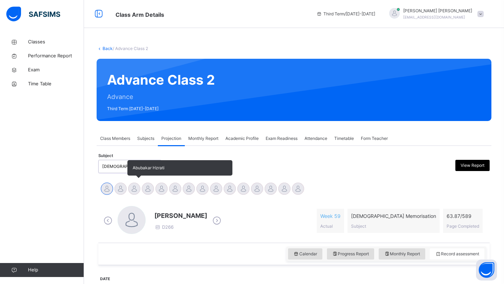
click at [135, 190] on div at bounding box center [134, 189] width 12 height 12
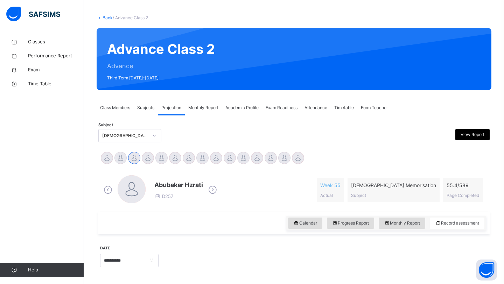
scroll to position [83, 0]
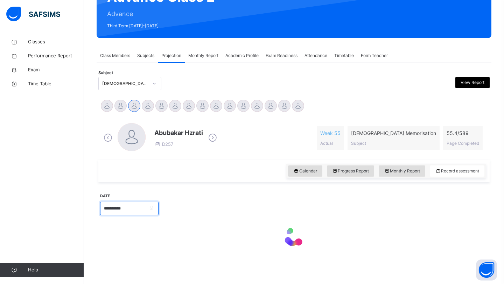
click at [158, 207] on input "**********" at bounding box center [129, 208] width 58 height 13
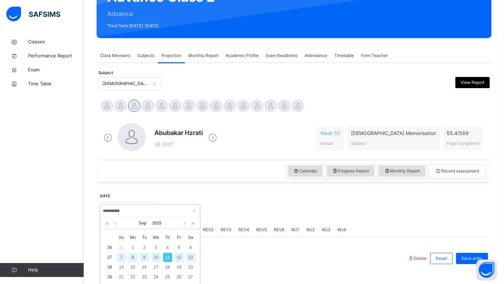
drag, startPoint x: 160, startPoint y: 207, endPoint x: 160, endPoint y: 185, distance: 21.7
click at [160, 195] on body "Class Arm Details Third Term / [DATE]-[DATE] Hafiz Ibrahim Ali [EMAIL_ADDRESS][…" at bounding box center [252, 179] width 504 height 525
click at [114, 224] on link at bounding box center [115, 223] width 5 height 12
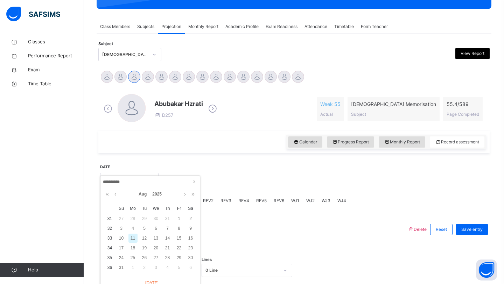
scroll to position [113, 0]
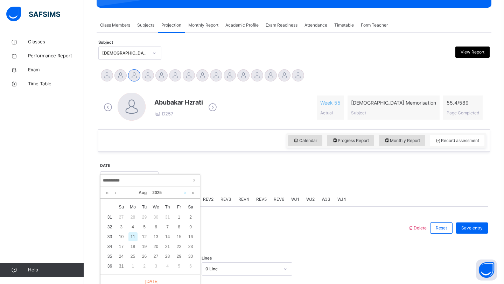
click at [183, 194] on link at bounding box center [184, 193] width 5 height 12
click at [144, 219] on div "2" at bounding box center [144, 217] width 9 height 9
type input "**********"
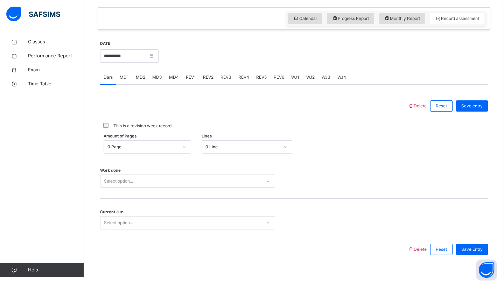
scroll to position [241, 0]
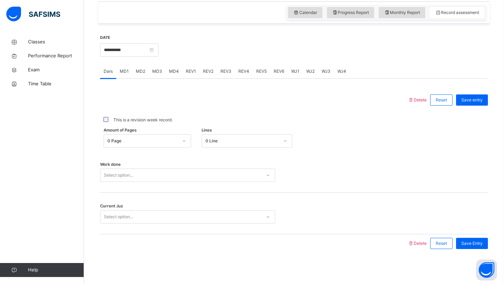
click at [177, 181] on div "Select option..." at bounding box center [187, 175] width 175 height 13
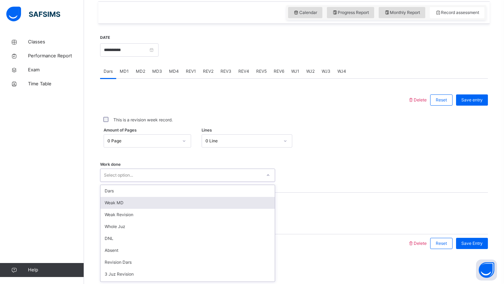
click at [149, 205] on div "Weak MD" at bounding box center [187, 203] width 174 height 12
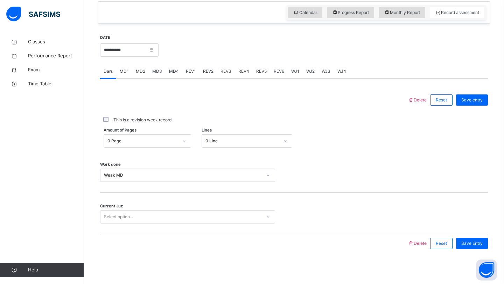
click at [149, 205] on div "Current Juz Select option..." at bounding box center [293, 214] width 387 height 42
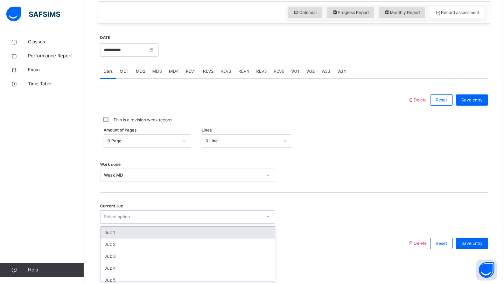
click at [148, 215] on div "Select option..." at bounding box center [180, 217] width 161 height 11
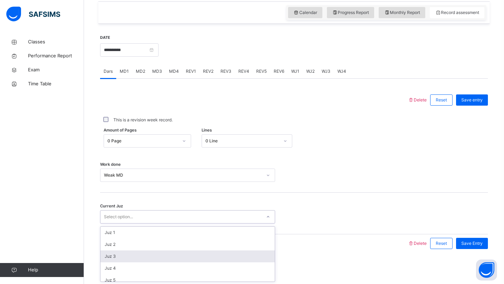
scroll to position [302, 0]
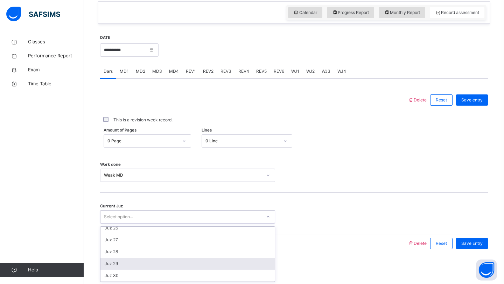
click at [127, 264] on div "Juz 29" at bounding box center [187, 264] width 174 height 12
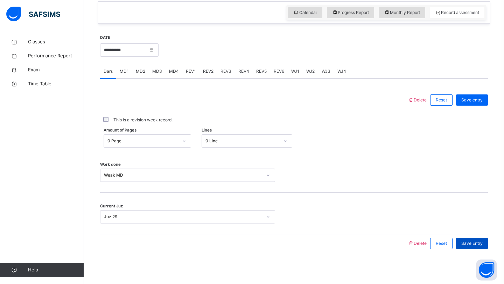
click at [465, 243] on span "Save Entry" at bounding box center [471, 243] width 21 height 6
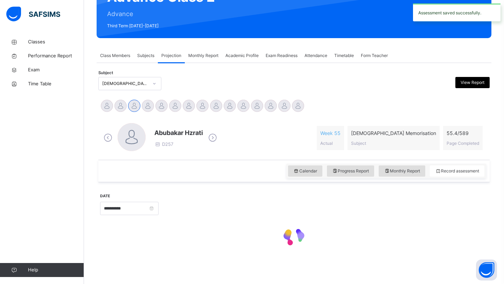
scroll to position [241, 0]
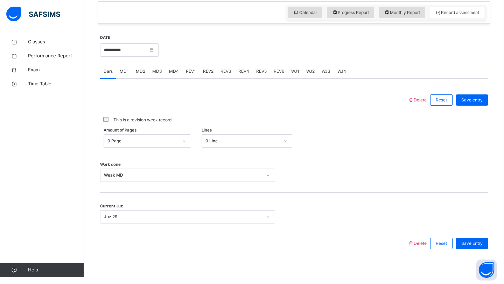
click at [157, 72] on span "MD3" at bounding box center [157, 71] width 10 height 6
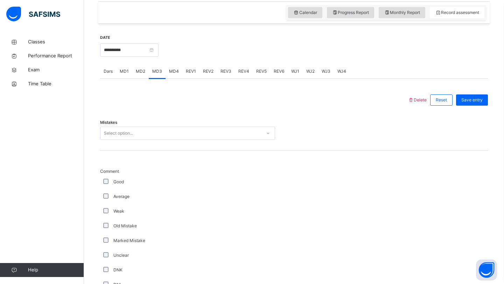
click at [135, 130] on div "Select option..." at bounding box center [180, 133] width 161 height 11
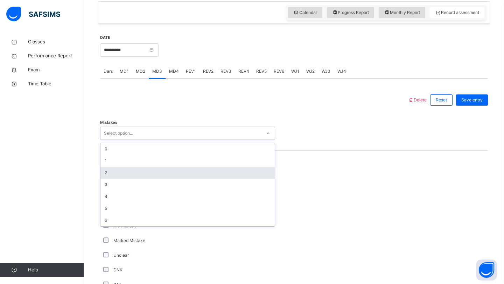
click at [123, 169] on div "2" at bounding box center [187, 173] width 174 height 12
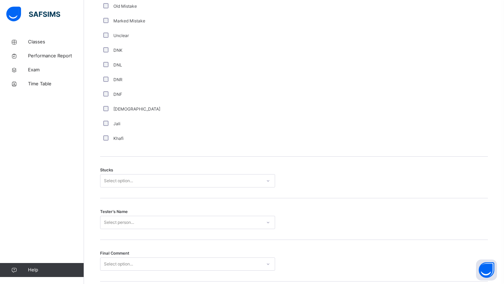
scroll to position [475, 0]
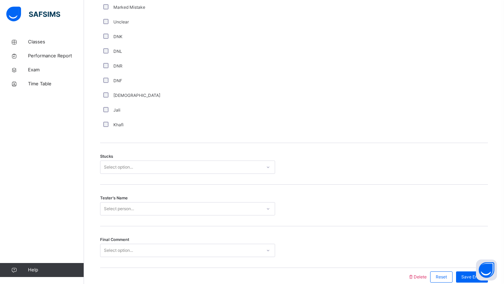
click at [112, 165] on div "Select option..." at bounding box center [118, 167] width 29 height 13
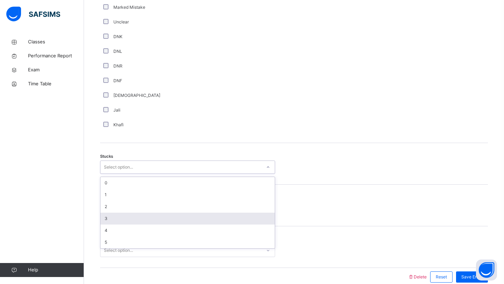
click at [109, 219] on div "3" at bounding box center [187, 219] width 174 height 12
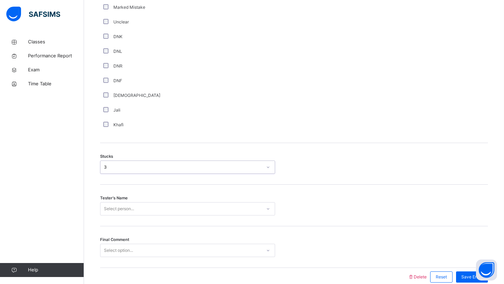
scroll to position [508, 0]
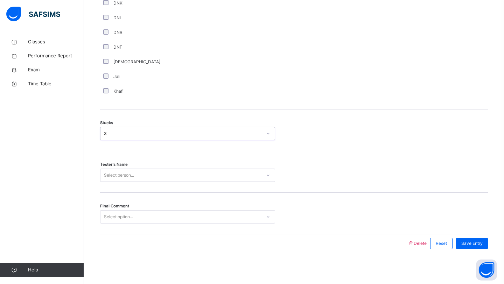
click at [112, 182] on div "Select person..." at bounding box center [187, 175] width 175 height 13
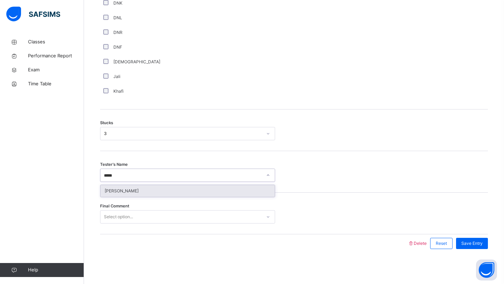
type input "******"
click at [119, 193] on div "[PERSON_NAME]" at bounding box center [187, 191] width 174 height 12
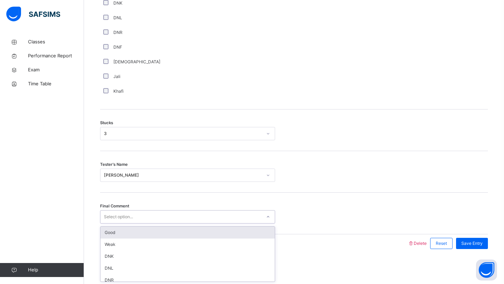
click at [118, 214] on div "Select option..." at bounding box center [118, 216] width 29 height 13
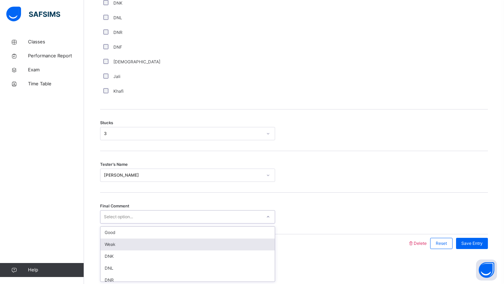
click at [122, 246] on div "Weak" at bounding box center [187, 245] width 174 height 12
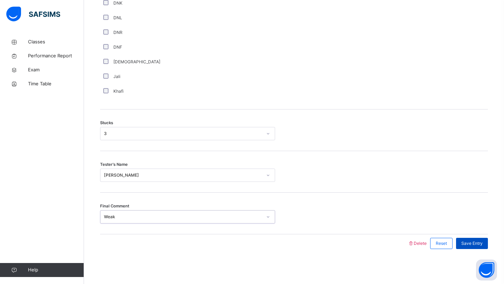
click at [471, 244] on span "Save Entry" at bounding box center [471, 243] width 21 height 6
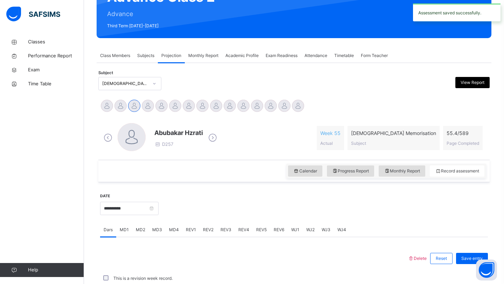
scroll to position [241, 0]
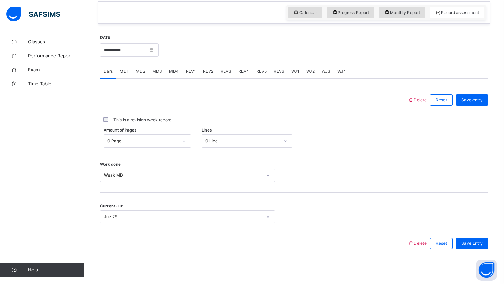
click at [172, 68] on span "MD4" at bounding box center [174, 71] width 10 height 6
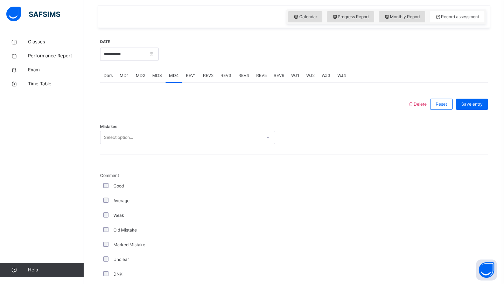
scroll to position [243, 0]
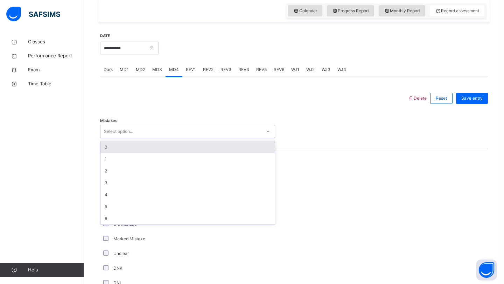
click at [136, 126] on div "Select option..." at bounding box center [180, 131] width 161 height 11
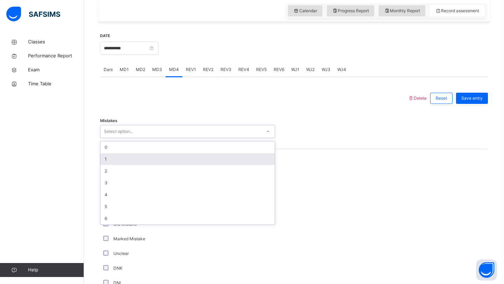
click at [104, 158] on div "1" at bounding box center [187, 159] width 174 height 12
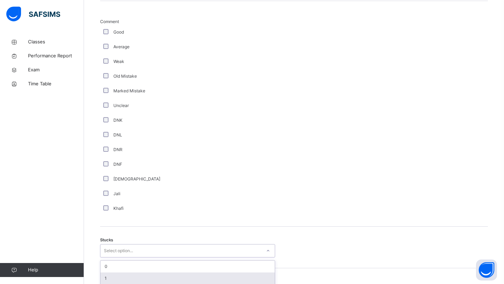
scroll to position [442, 0]
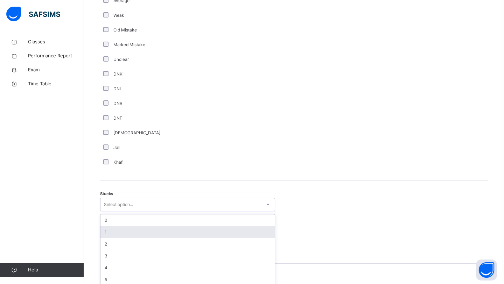
click at [105, 211] on div "option 1 focused, 2 of 6. 6 results available. Use Up and Down to choose option…" at bounding box center [187, 204] width 175 height 13
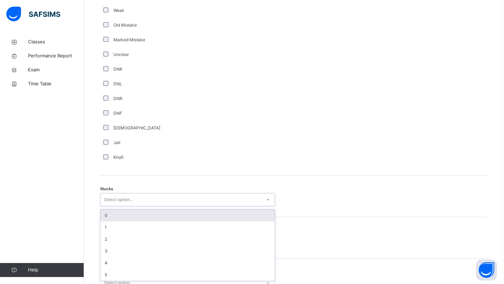
click at [113, 219] on div "0" at bounding box center [187, 215] width 174 height 12
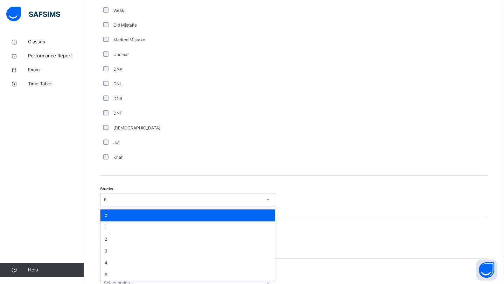
click at [115, 197] on div "0" at bounding box center [183, 200] width 158 height 6
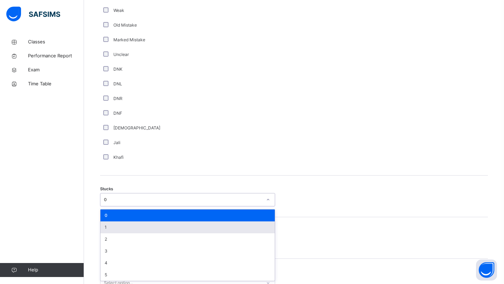
click at [106, 225] on div "1" at bounding box center [187, 227] width 174 height 12
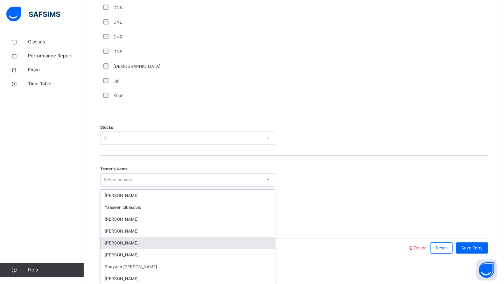
scroll to position [508, 0]
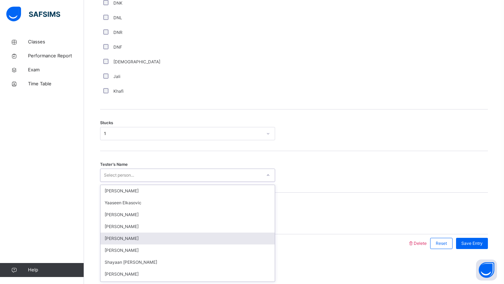
click at [114, 182] on div "option [PERSON_NAME] focused, 5 of 90. 90 results available. Use Up and Down to…" at bounding box center [187, 175] width 175 height 13
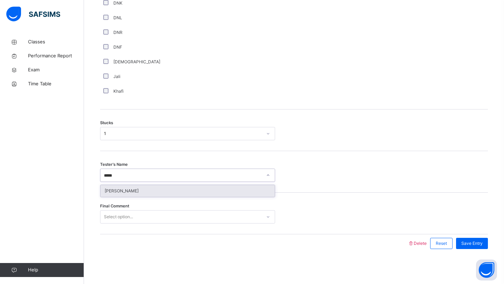
type input "******"
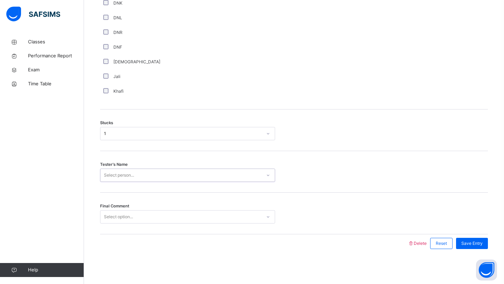
click at [138, 180] on div "Select person..." at bounding box center [180, 175] width 161 height 11
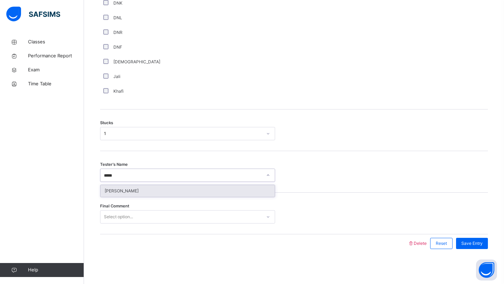
type input "******"
click at [155, 190] on div "[PERSON_NAME]" at bounding box center [187, 191] width 174 height 12
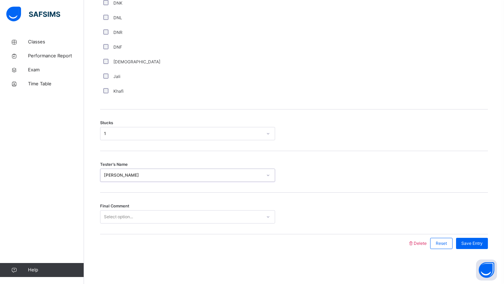
click at [147, 216] on div "Select option..." at bounding box center [180, 217] width 161 height 11
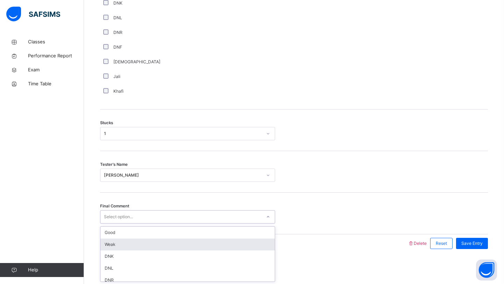
click at [140, 242] on div "Weak" at bounding box center [187, 245] width 174 height 12
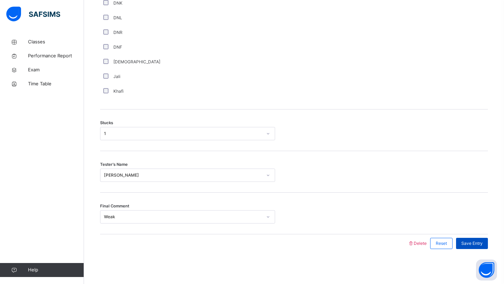
click at [479, 244] on span "Save Entry" at bounding box center [471, 243] width 21 height 6
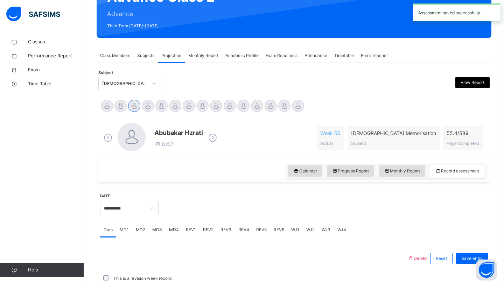
scroll to position [241, 0]
